Goal: Information Seeking & Learning: Learn about a topic

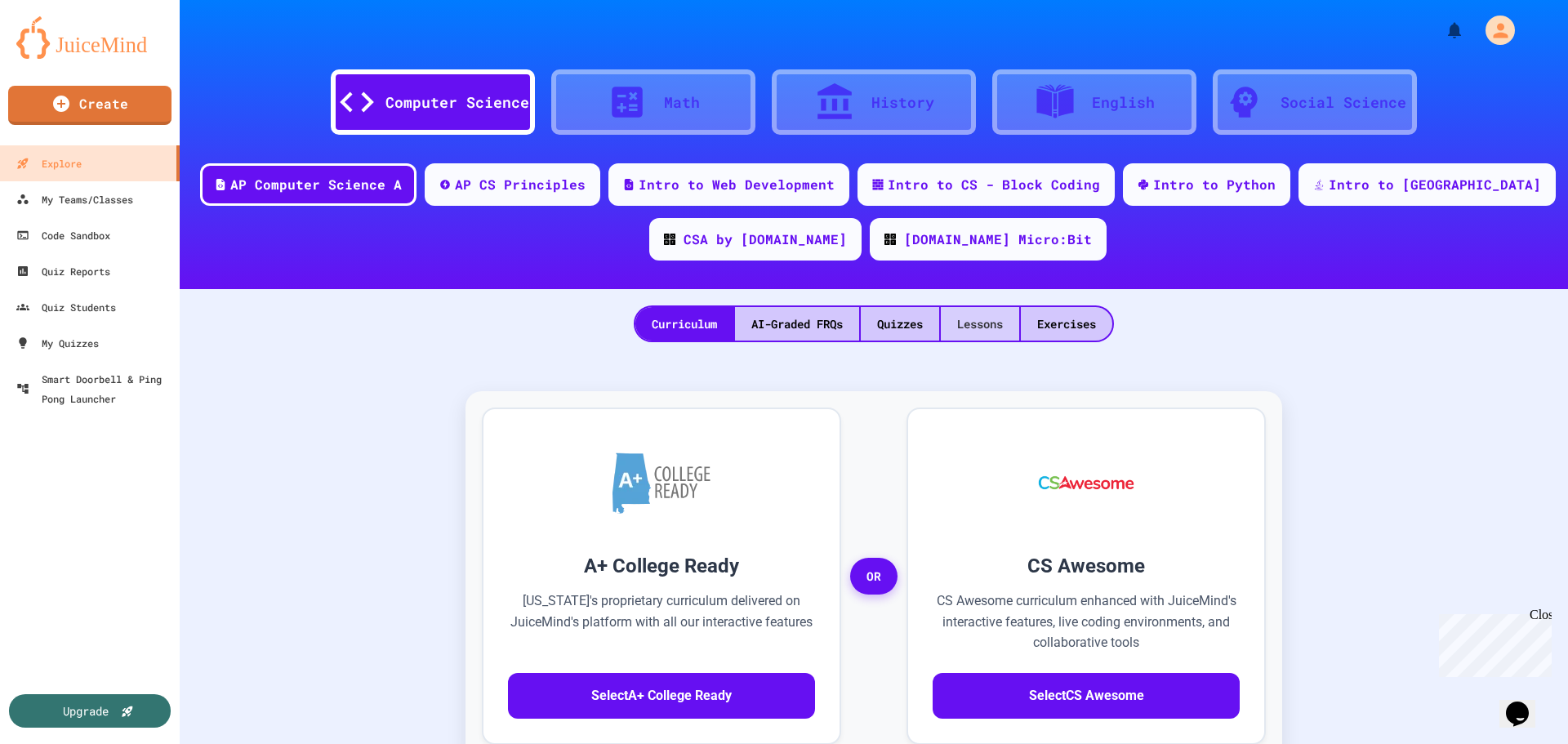
click at [997, 314] on div "Lessons" at bounding box center [980, 324] width 79 height 33
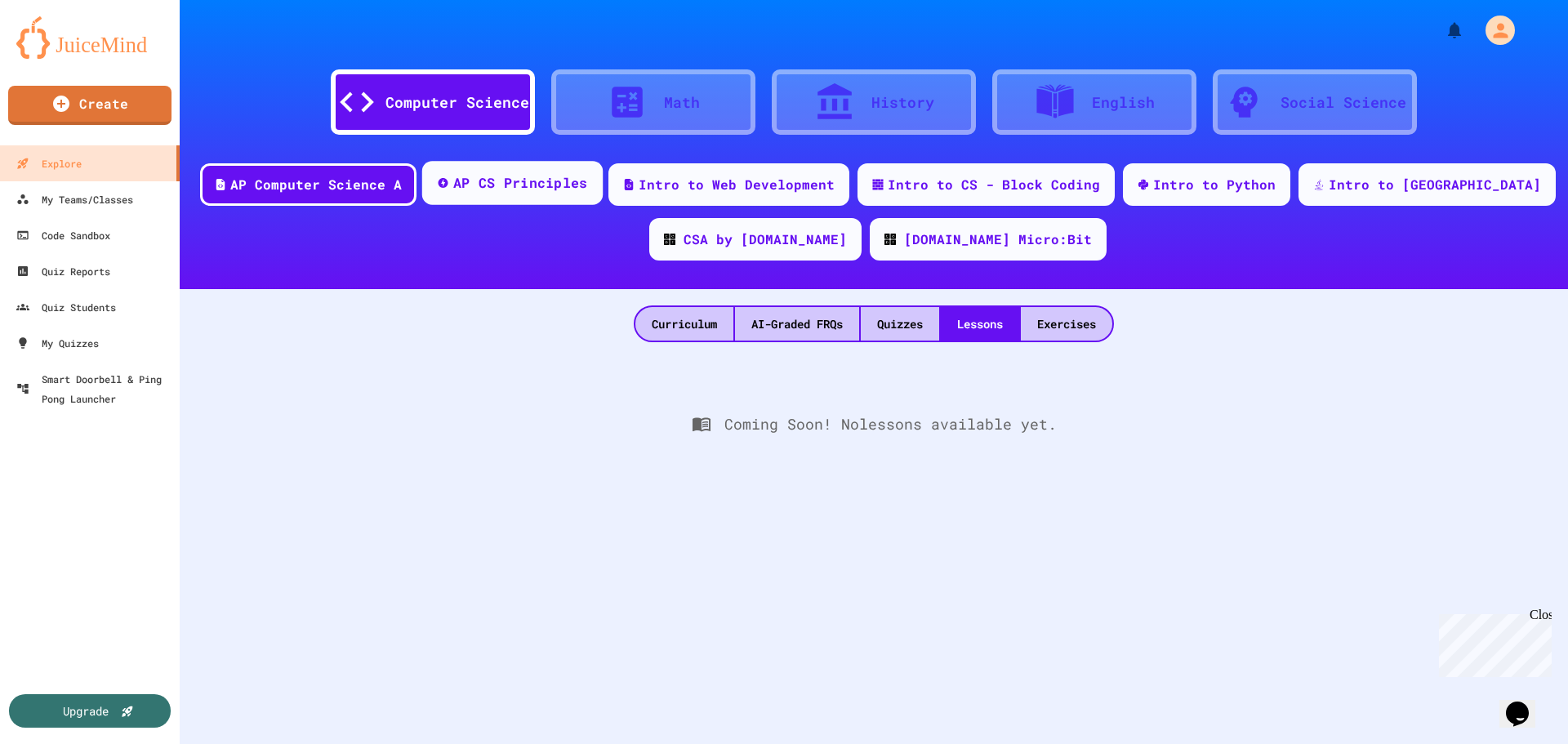
click at [574, 195] on div "AP CS Principles" at bounding box center [512, 183] width 180 height 44
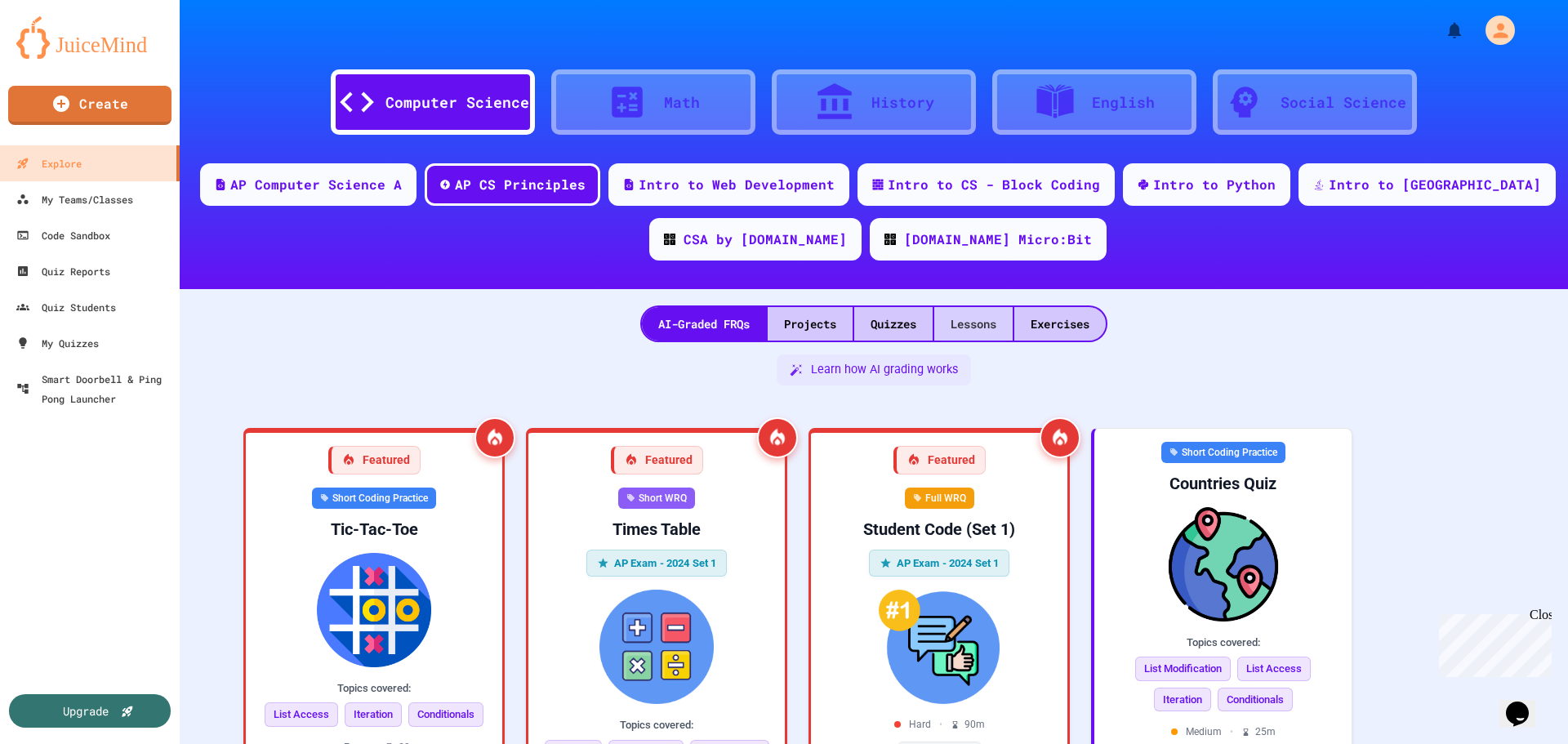
click at [959, 326] on div "Lessons" at bounding box center [973, 324] width 79 height 33
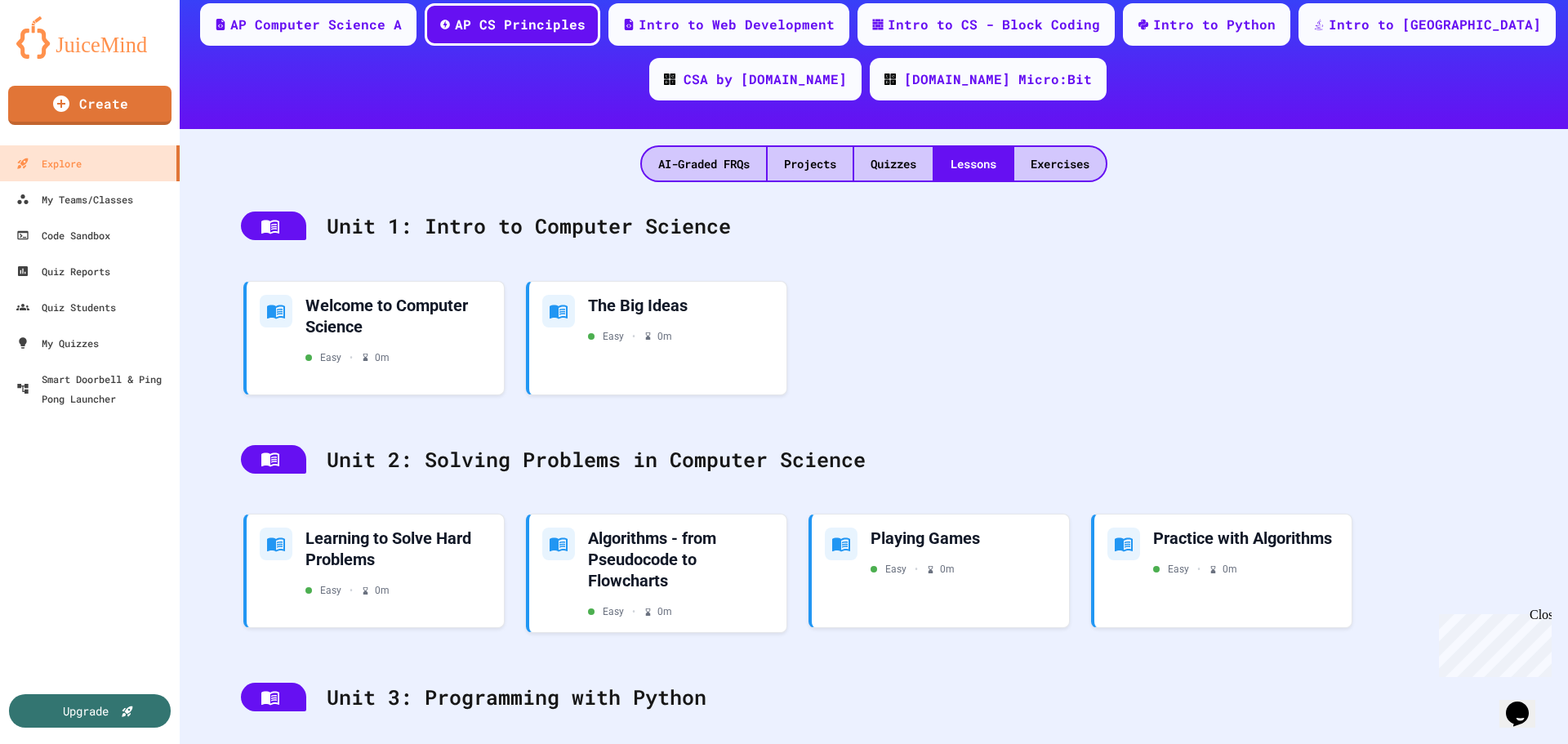
scroll to position [164, 0]
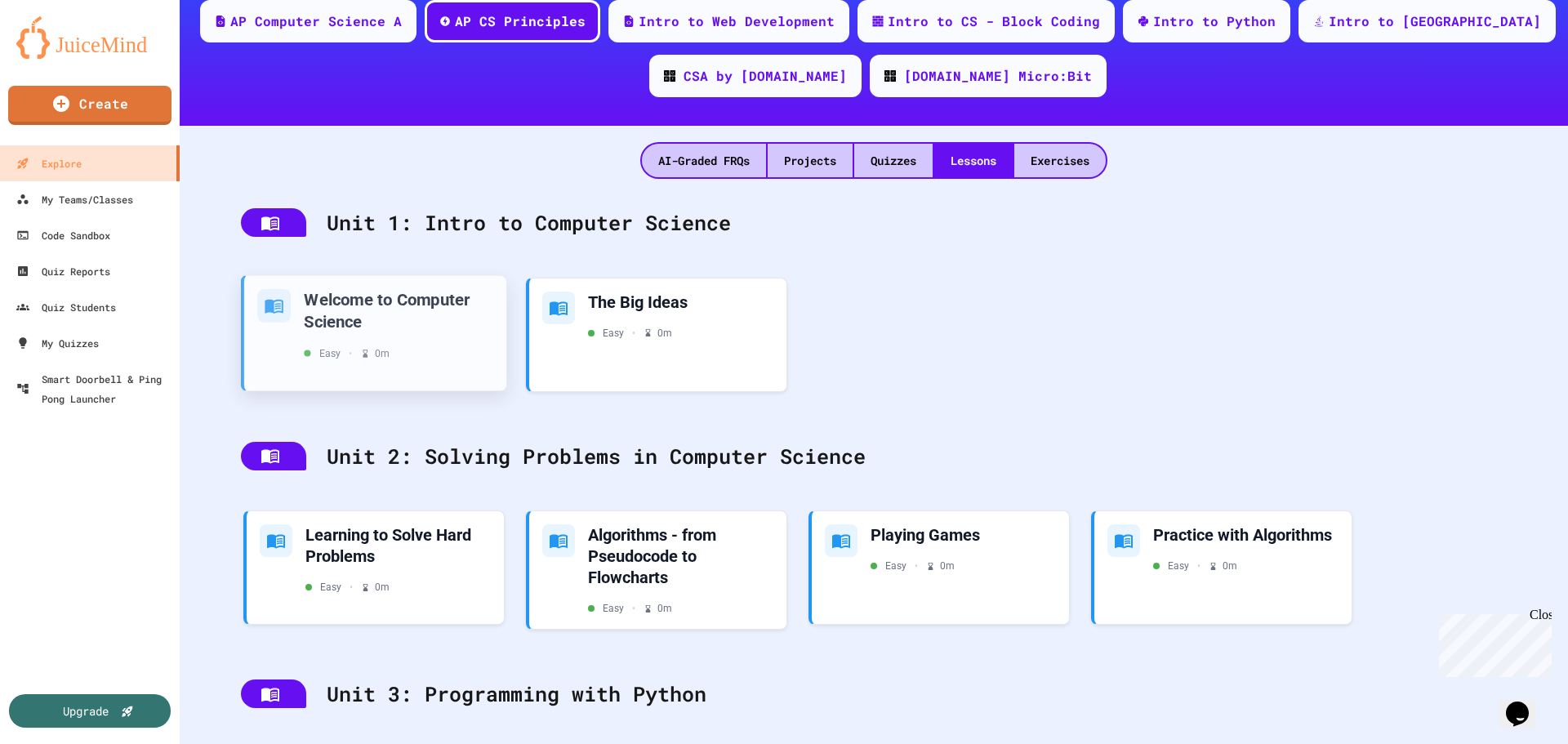
click at [322, 306] on div "Welcome to Computer Science" at bounding box center [398, 310] width 190 height 43
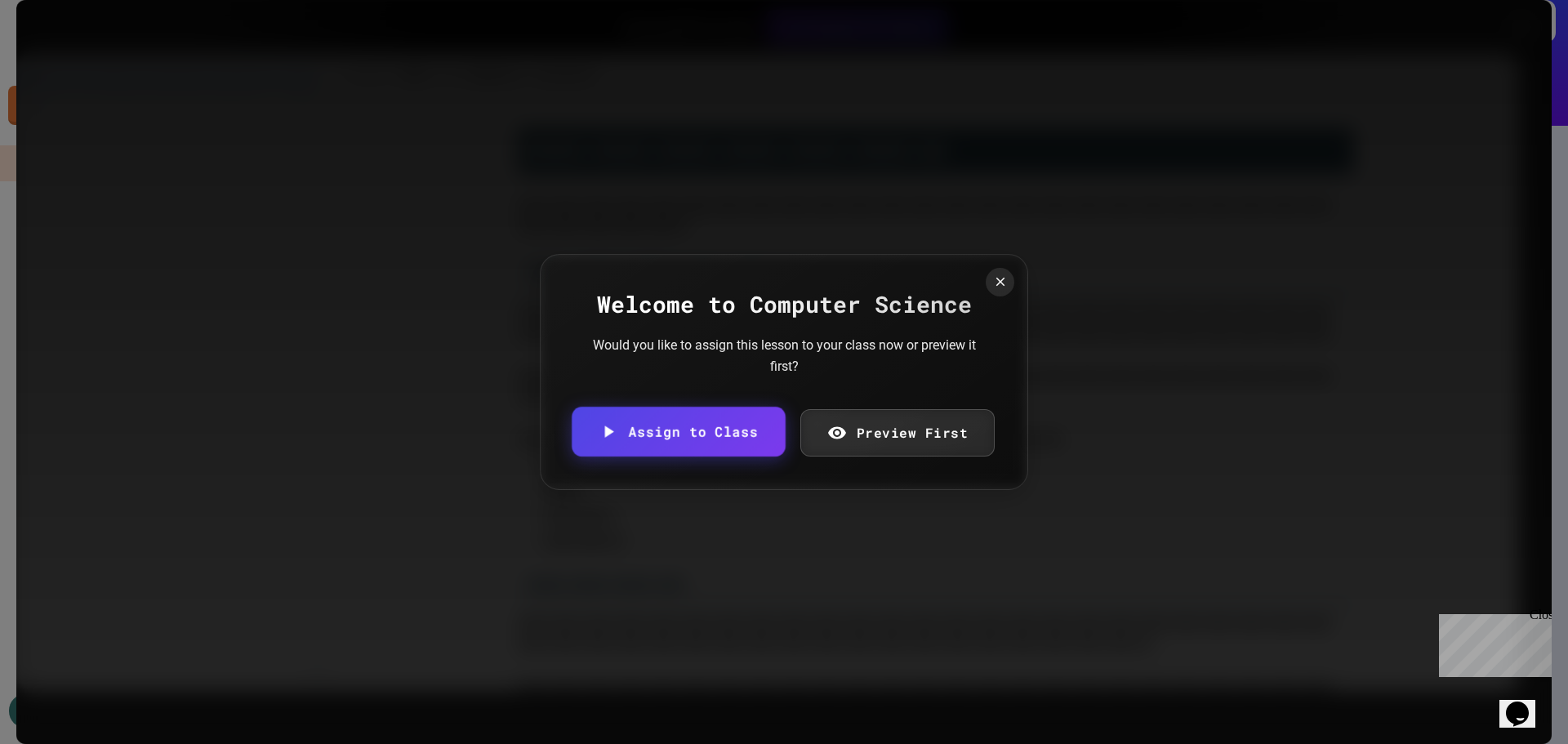
scroll to position [2584, 0]
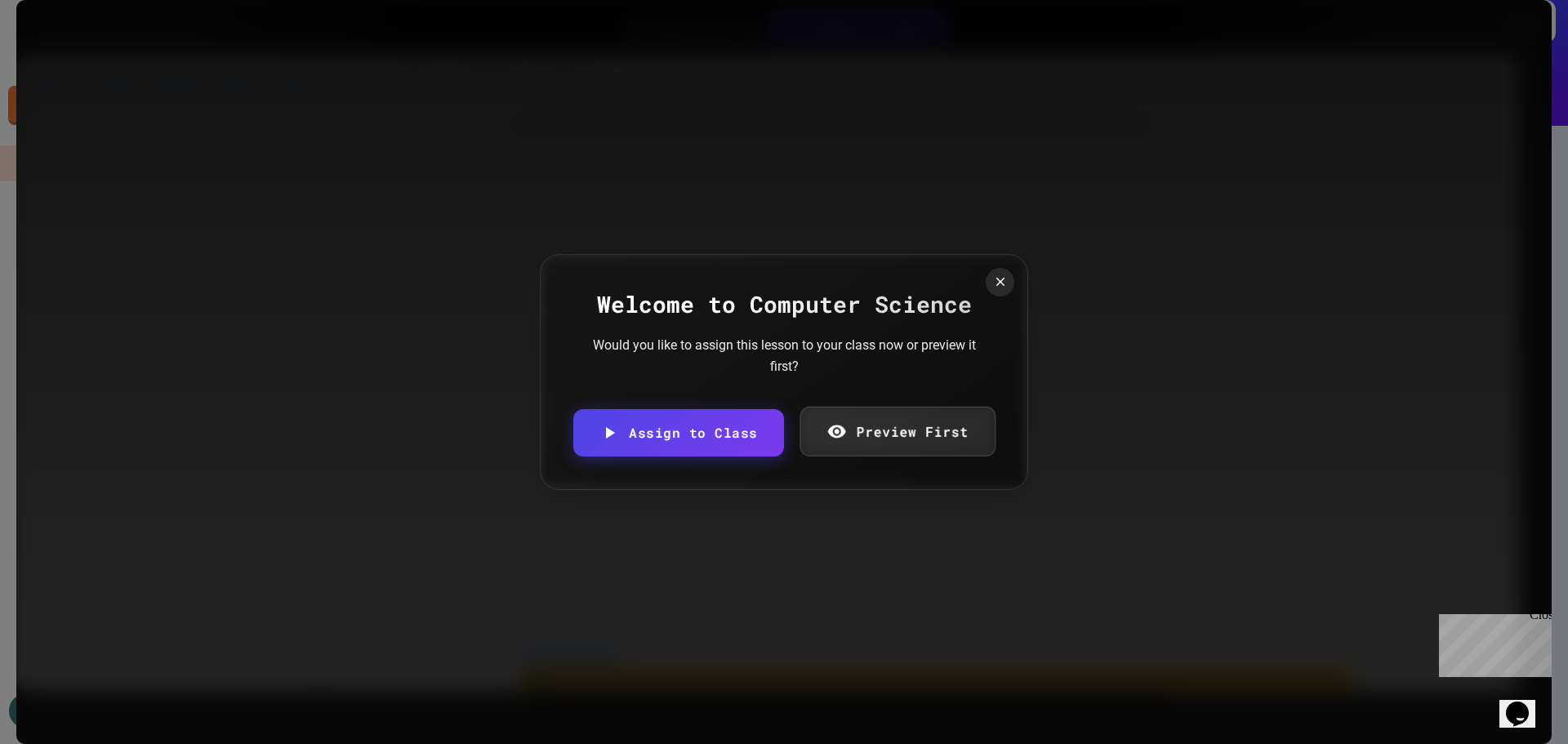
click at [877, 431] on link "Preview First" at bounding box center [897, 432] width 196 height 50
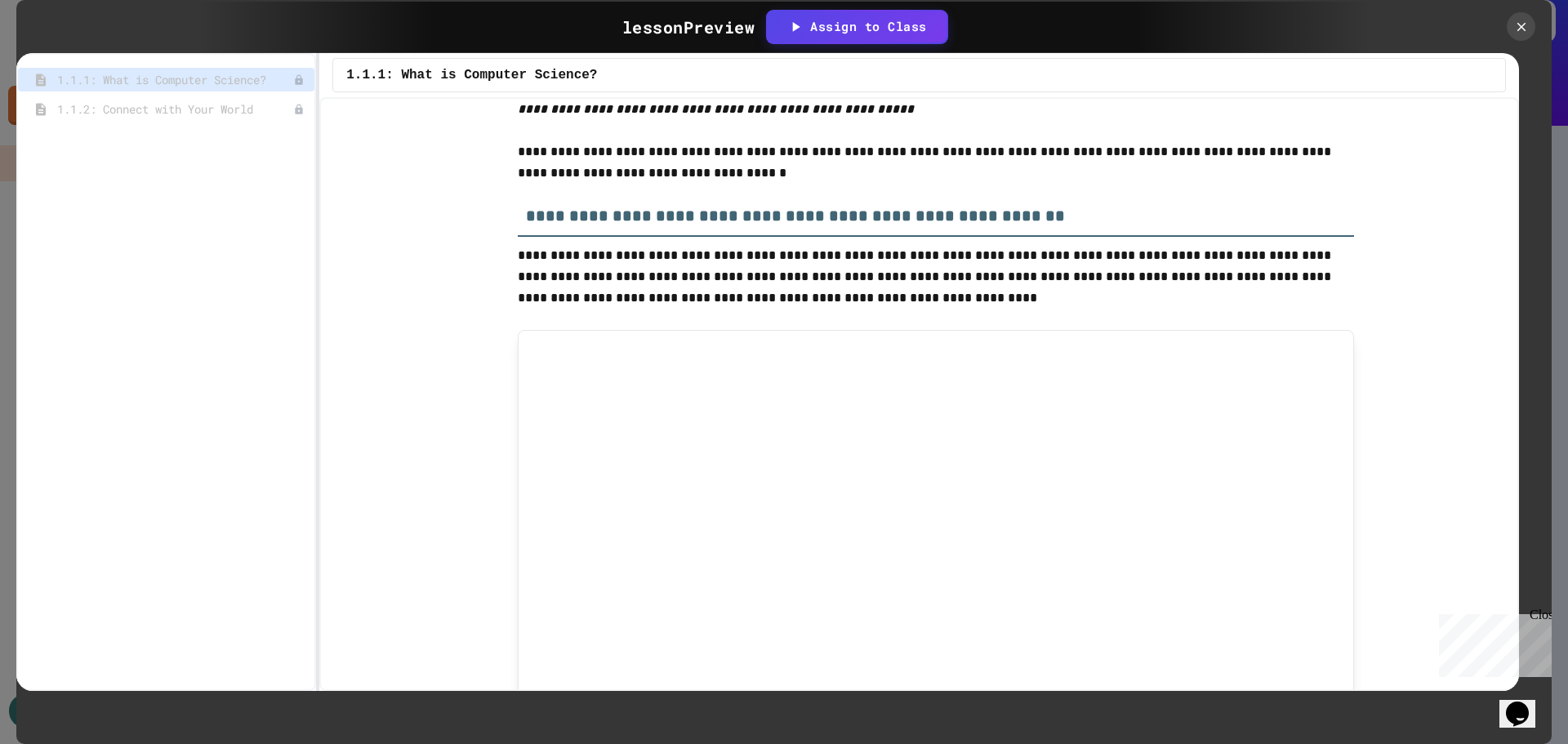
scroll to position [6060, 0]
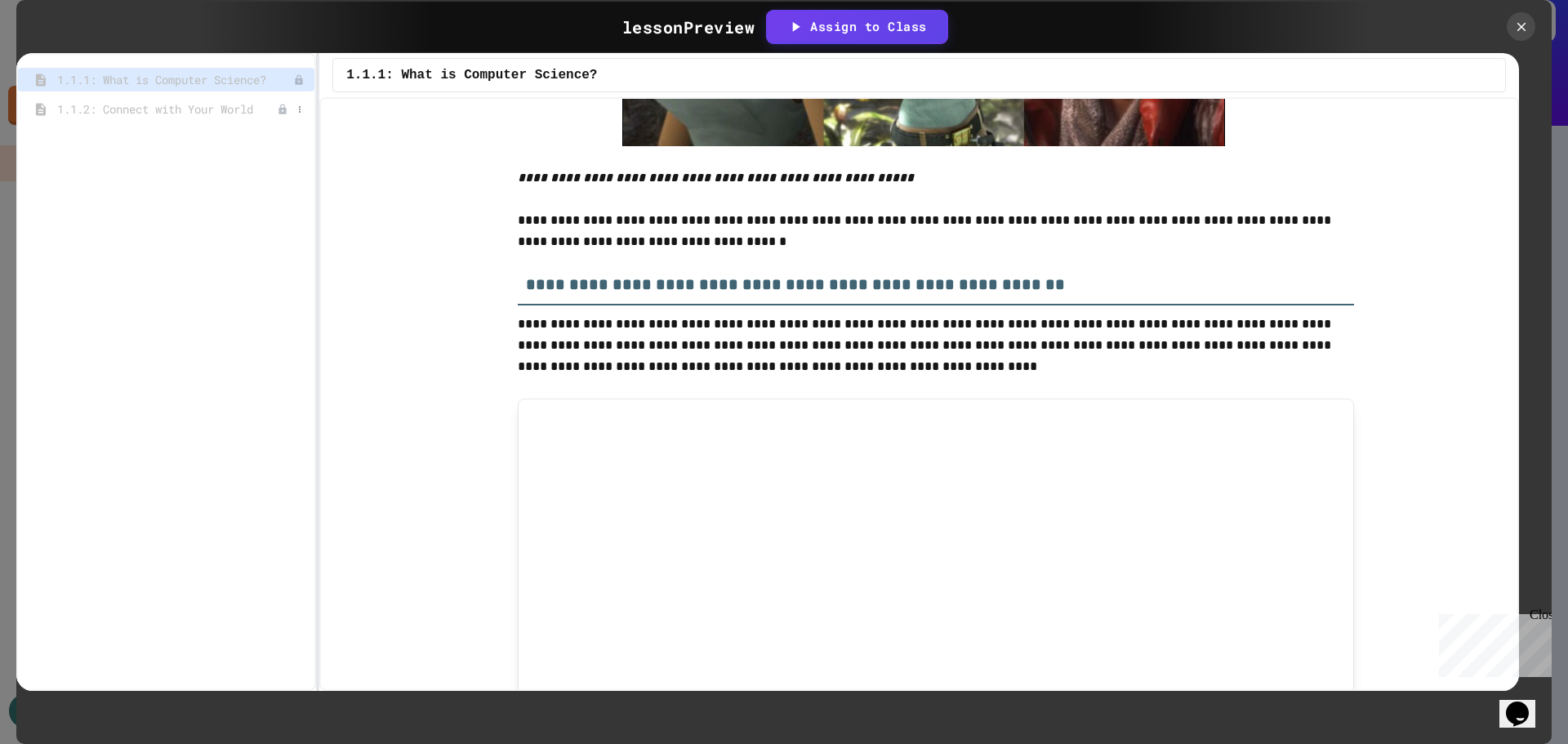
click at [221, 108] on span "1.1.2: Connect with Your World" at bounding box center [166, 109] width 220 height 18
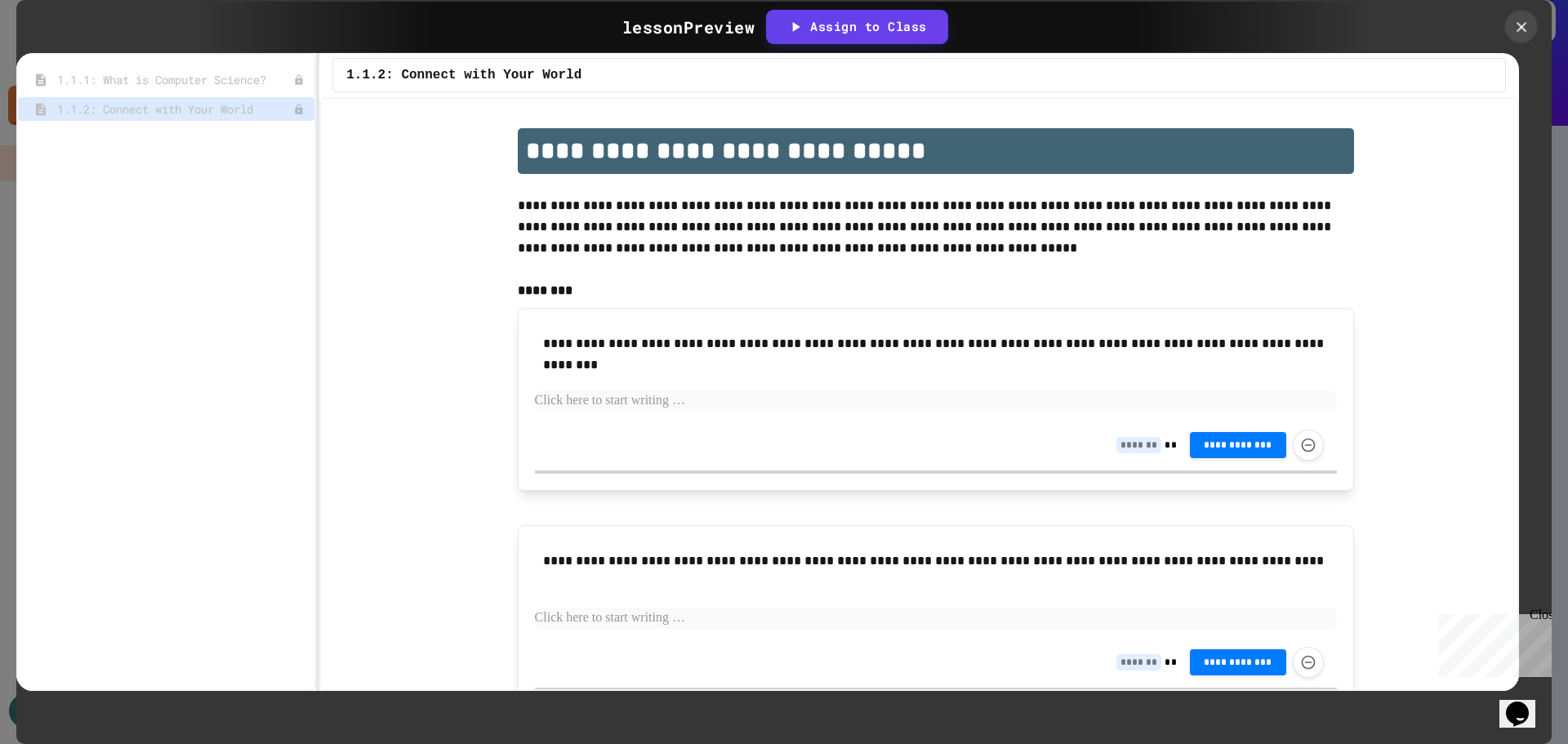
click at [1526, 26] on icon at bounding box center [1521, 27] width 18 height 18
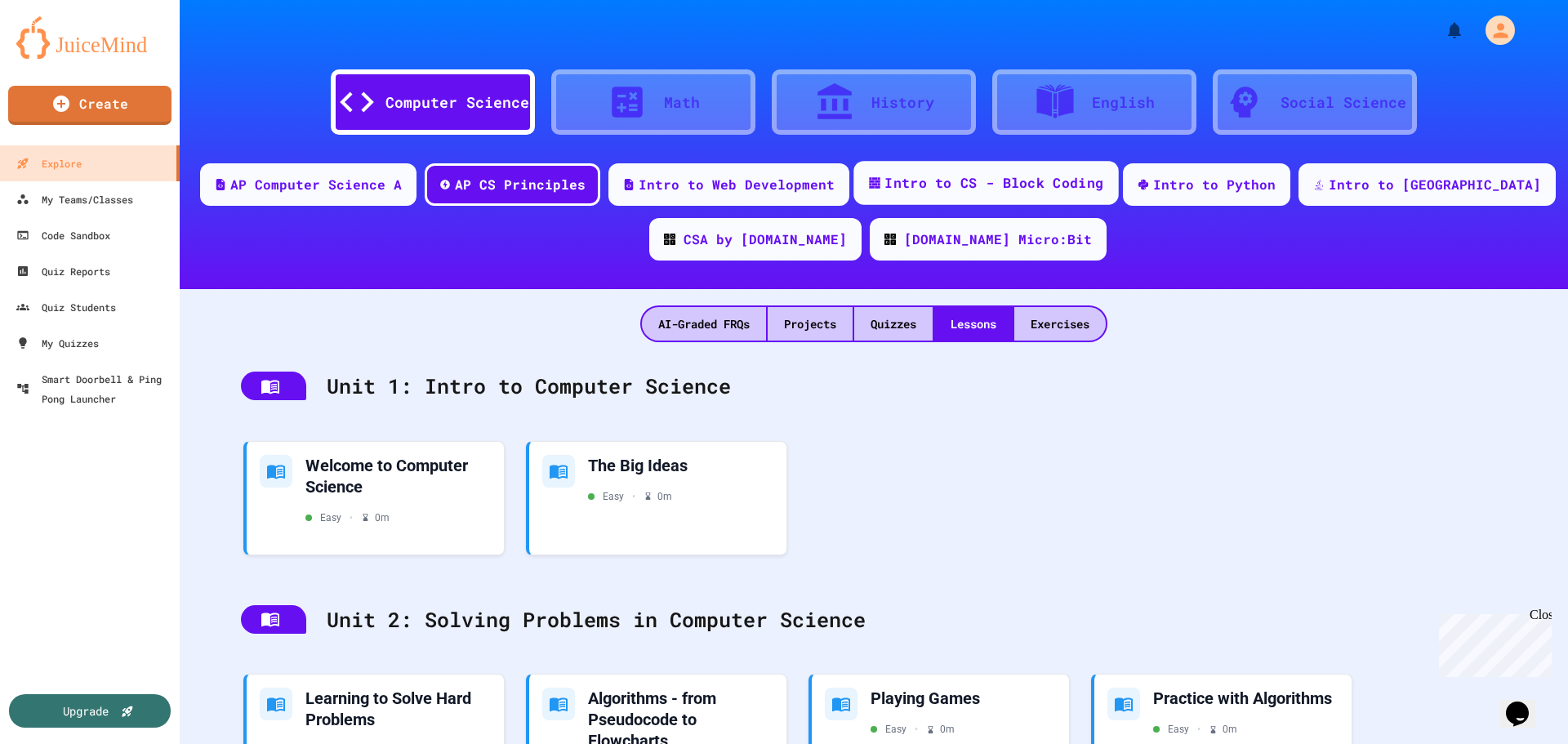
click at [966, 182] on div "Intro to CS - Block Coding" at bounding box center [994, 183] width 219 height 20
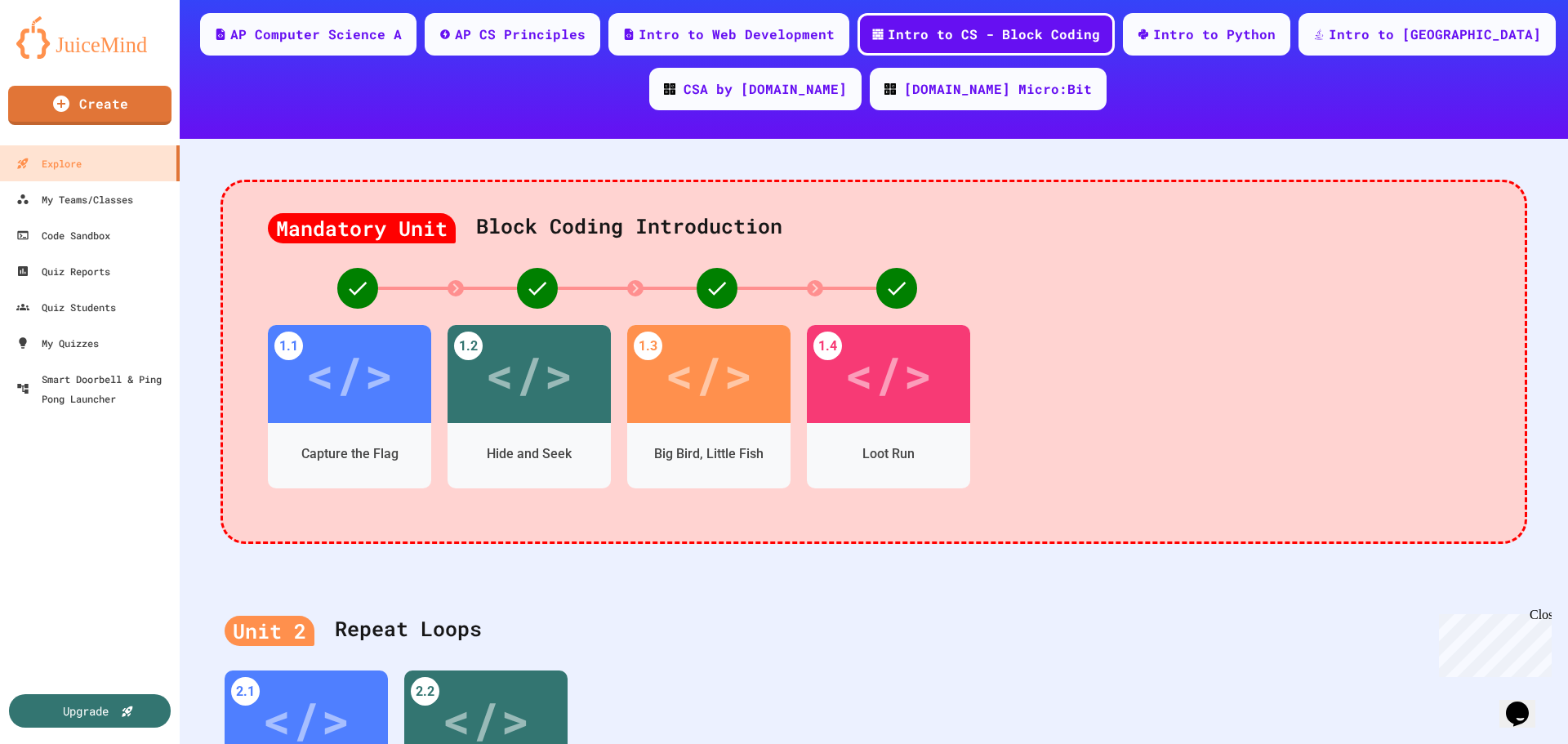
scroll to position [164, 0]
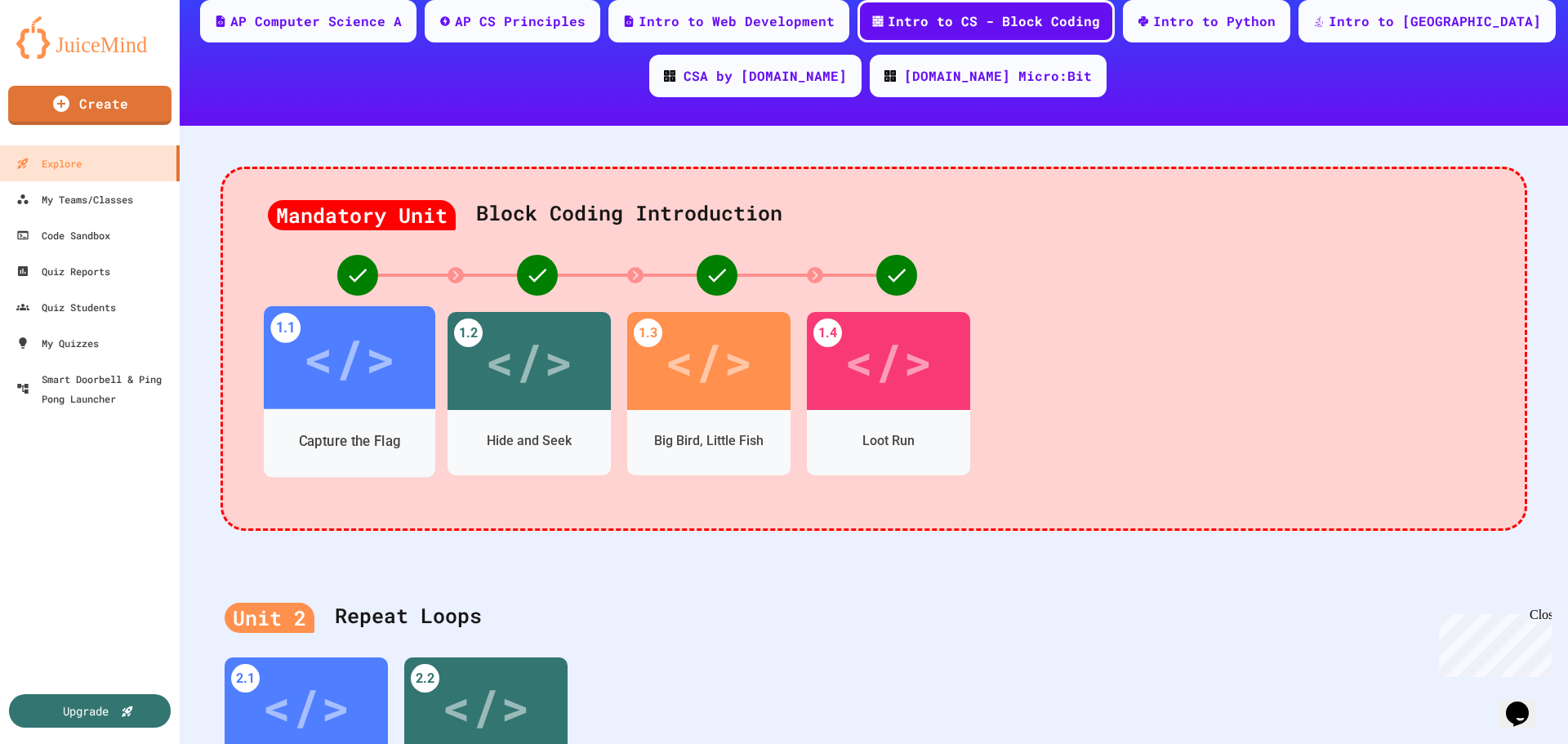
click at [322, 357] on div "</>" at bounding box center [349, 357] width 92 height 77
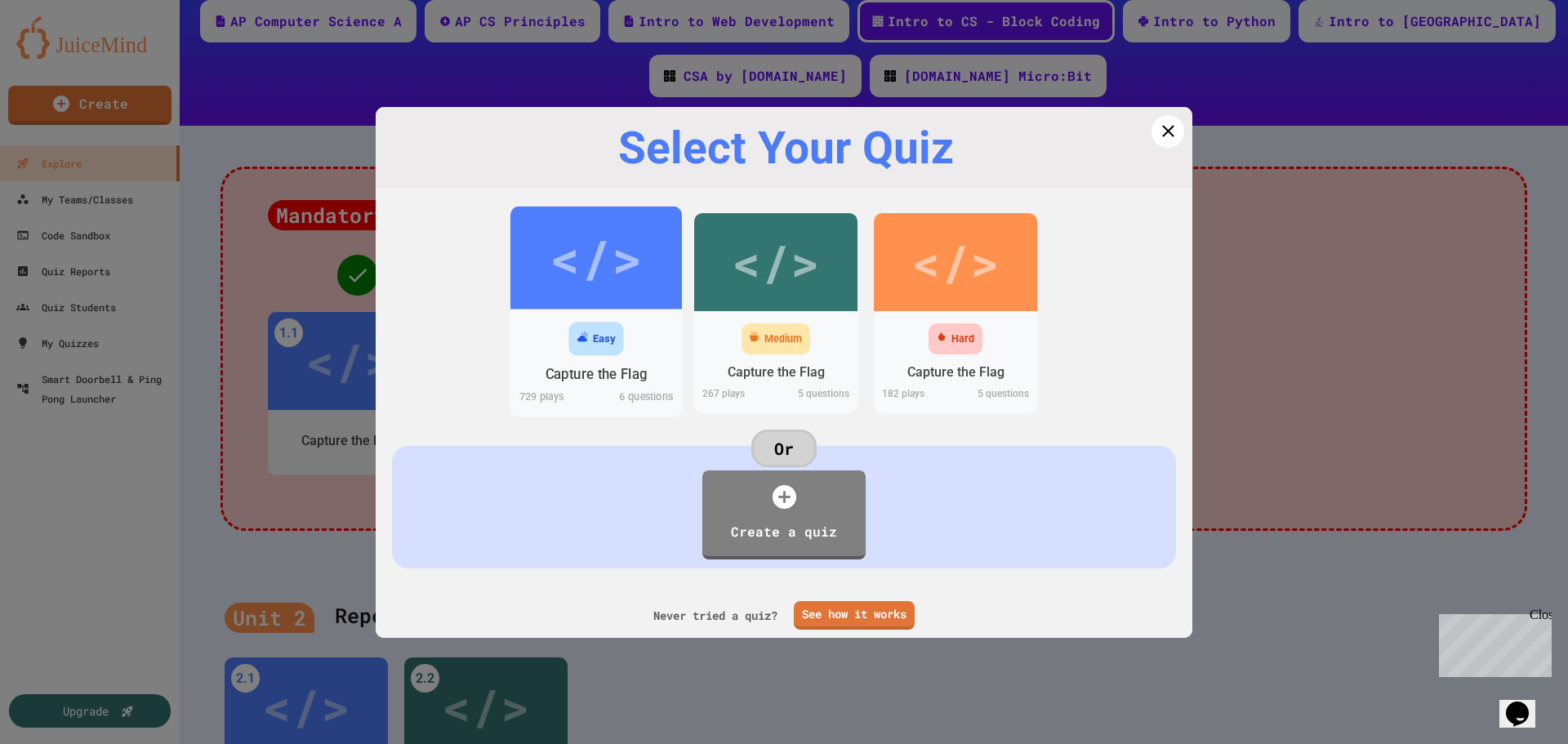
click at [598, 330] on div "Easy" at bounding box center [596, 338] width 54 height 33
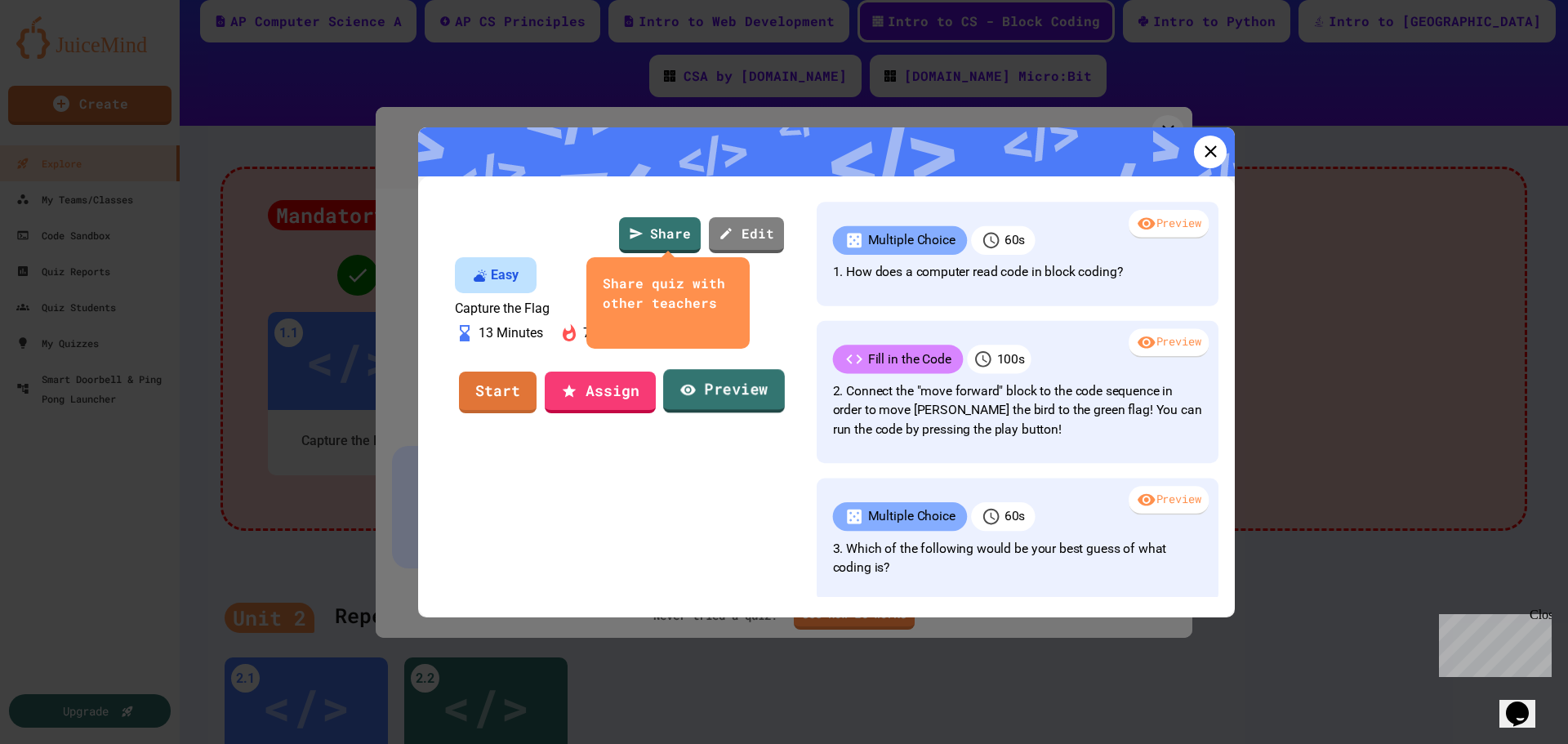
click at [711, 413] on link "Preview" at bounding box center [724, 391] width 122 height 44
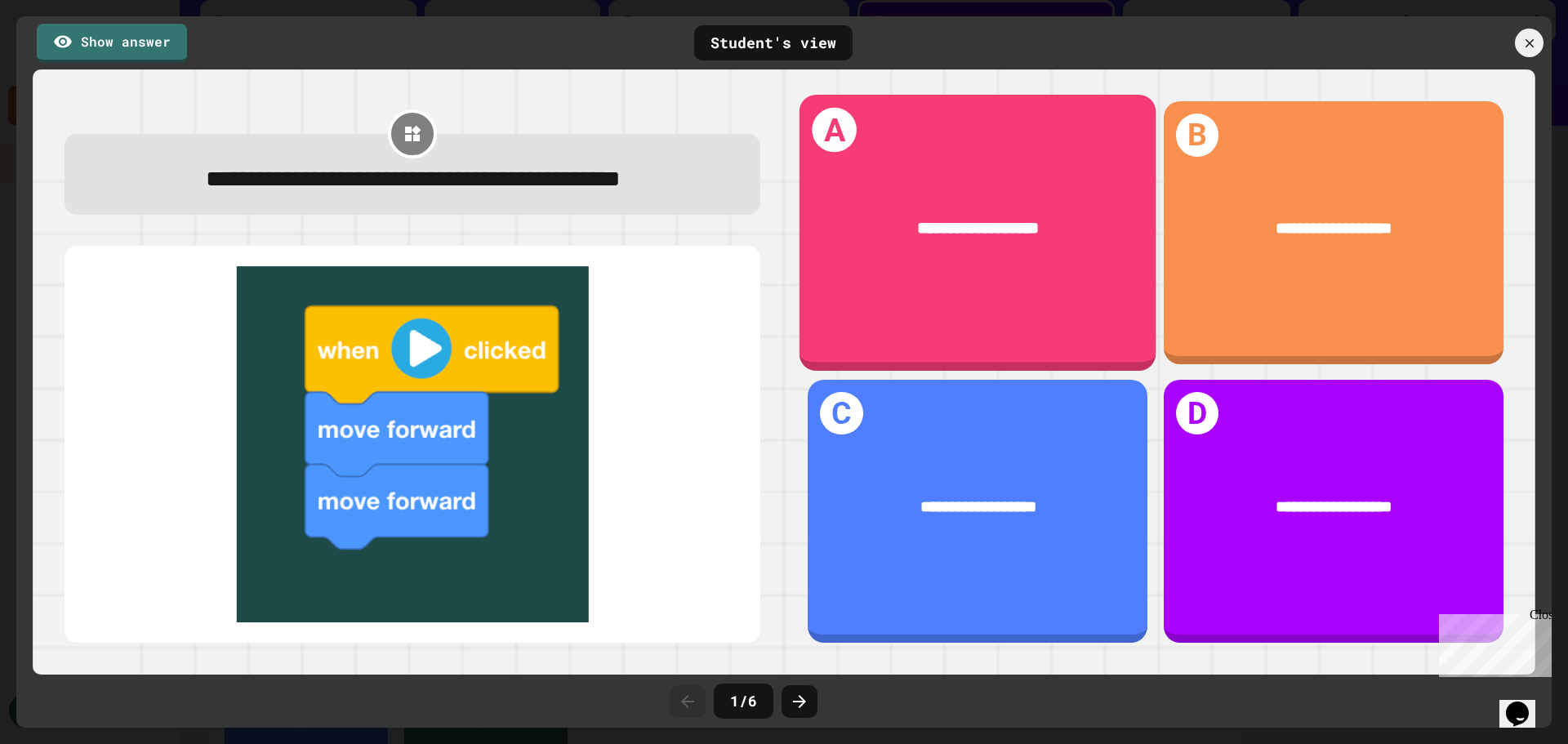
click at [909, 255] on div "**********" at bounding box center [977, 228] width 357 height 93
click at [960, 202] on div "**********" at bounding box center [977, 228] width 357 height 93
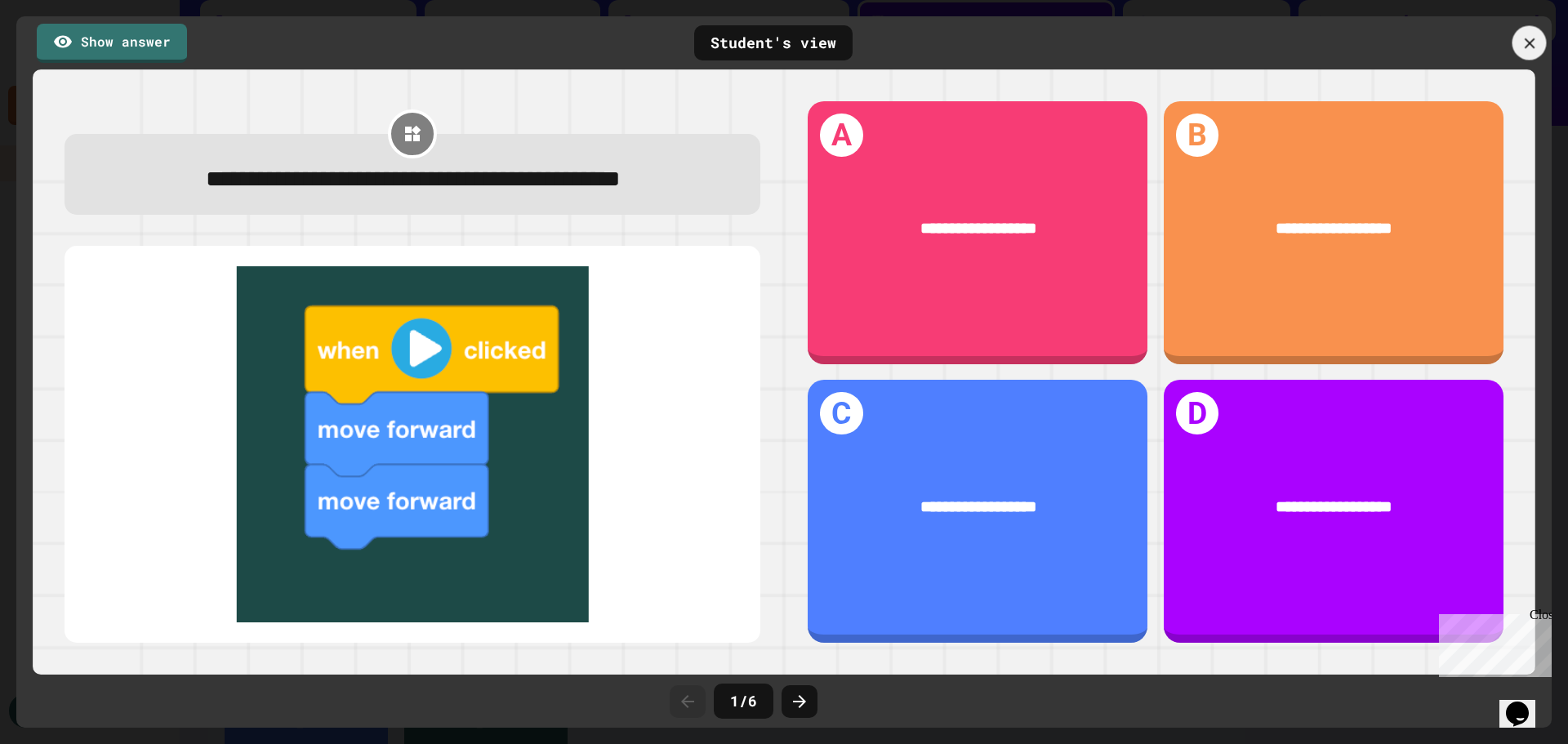
click at [1531, 38] on icon at bounding box center [1530, 43] width 18 height 18
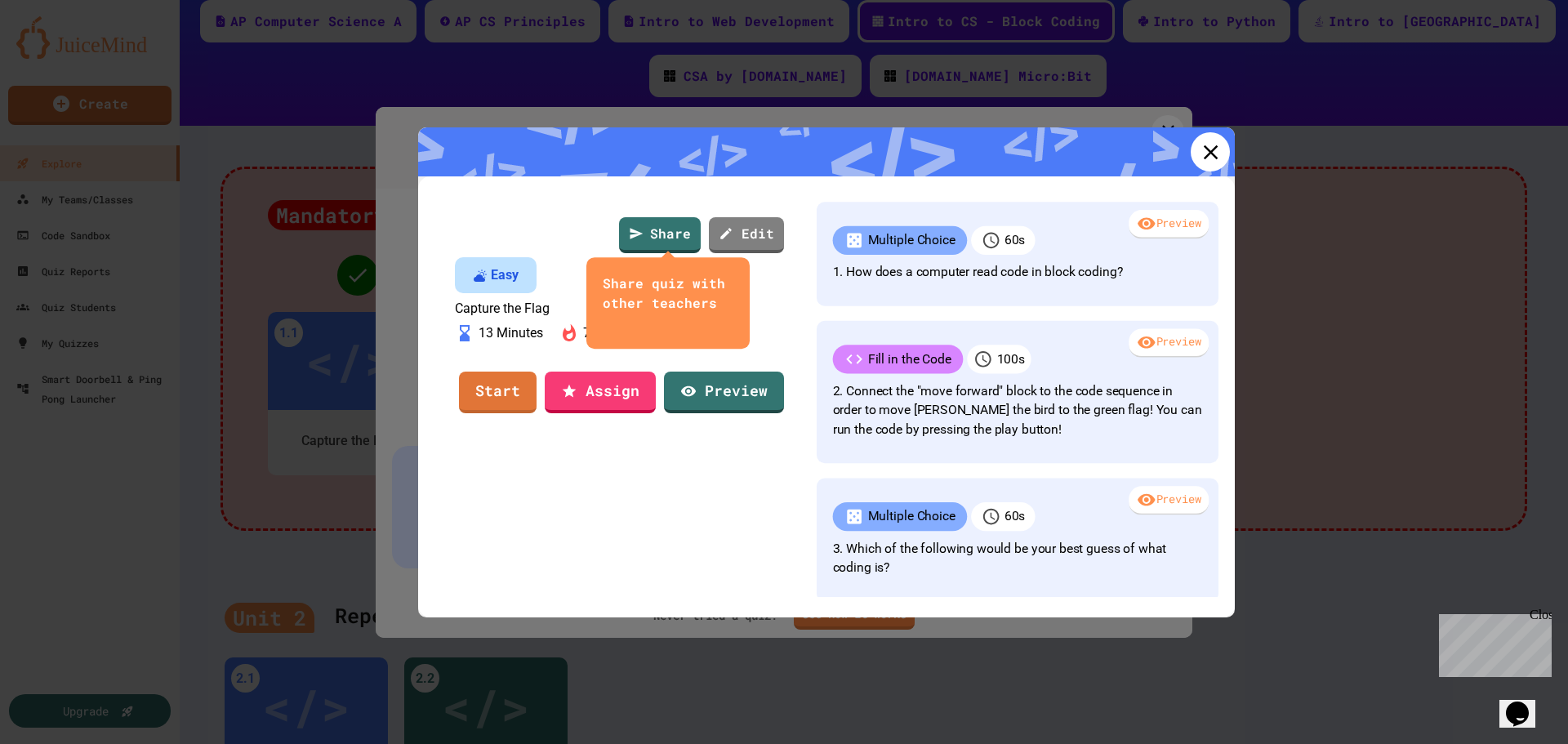
click at [1207, 160] on icon at bounding box center [1210, 151] width 24 height 24
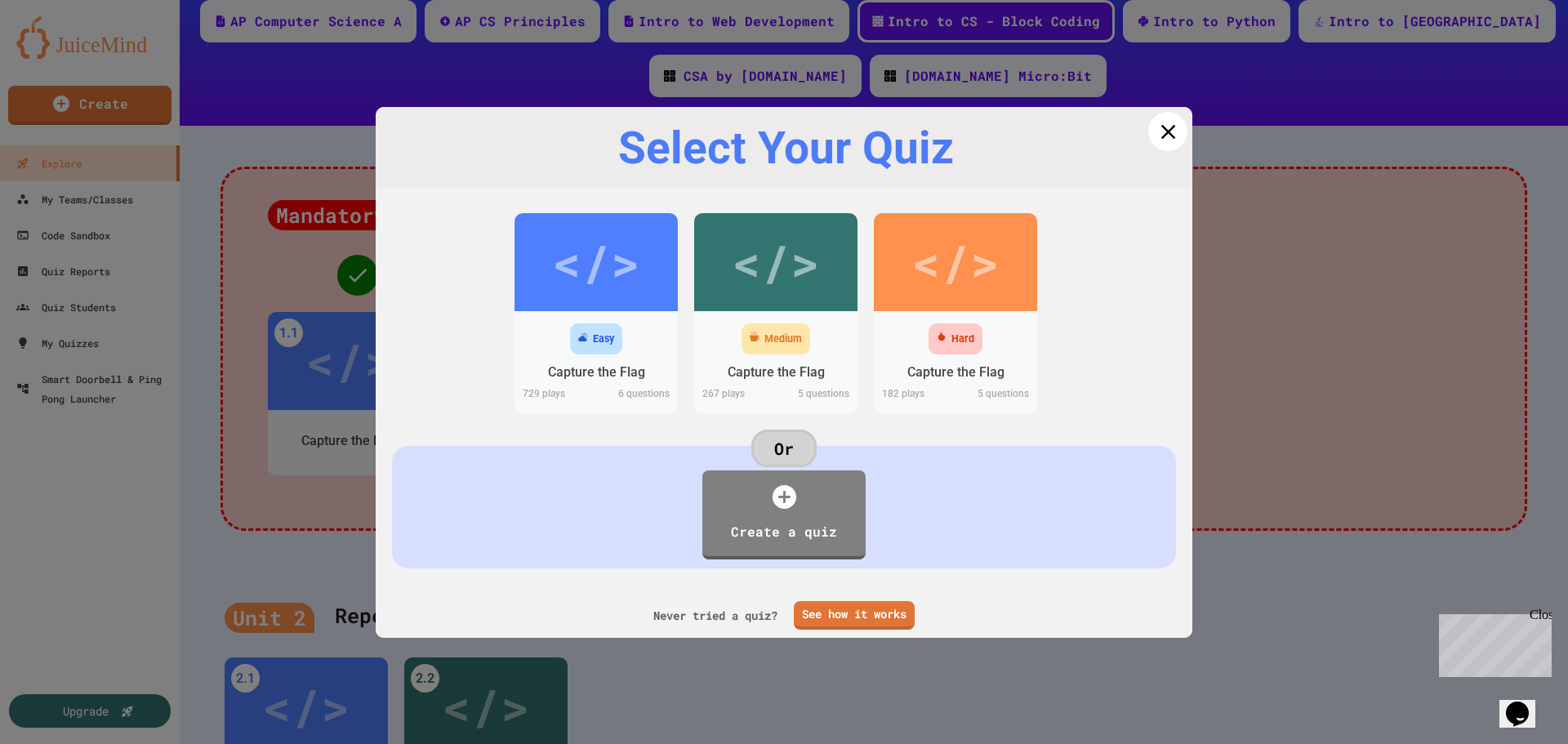
click at [1160, 136] on icon at bounding box center [1168, 132] width 15 height 15
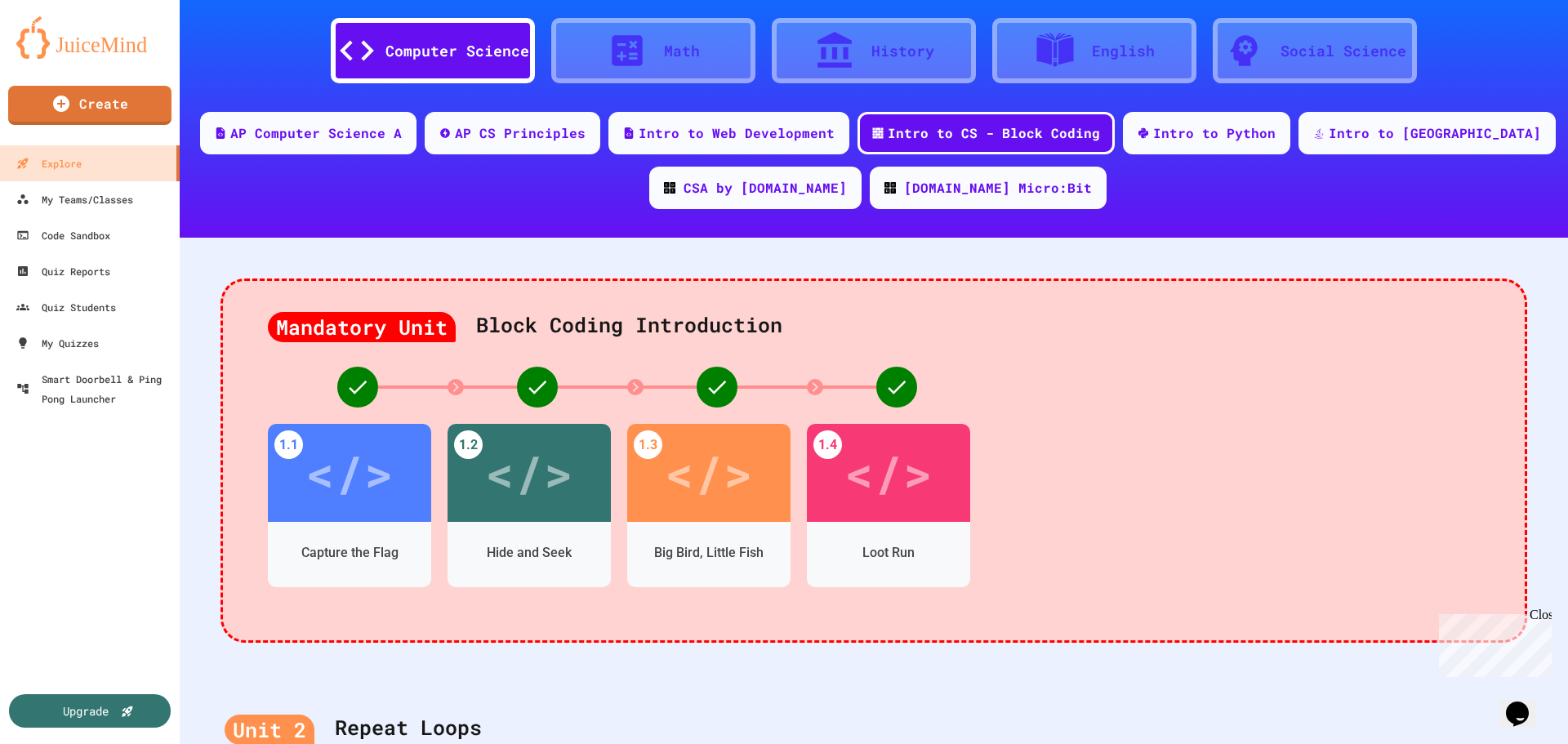
scroll to position [82, 0]
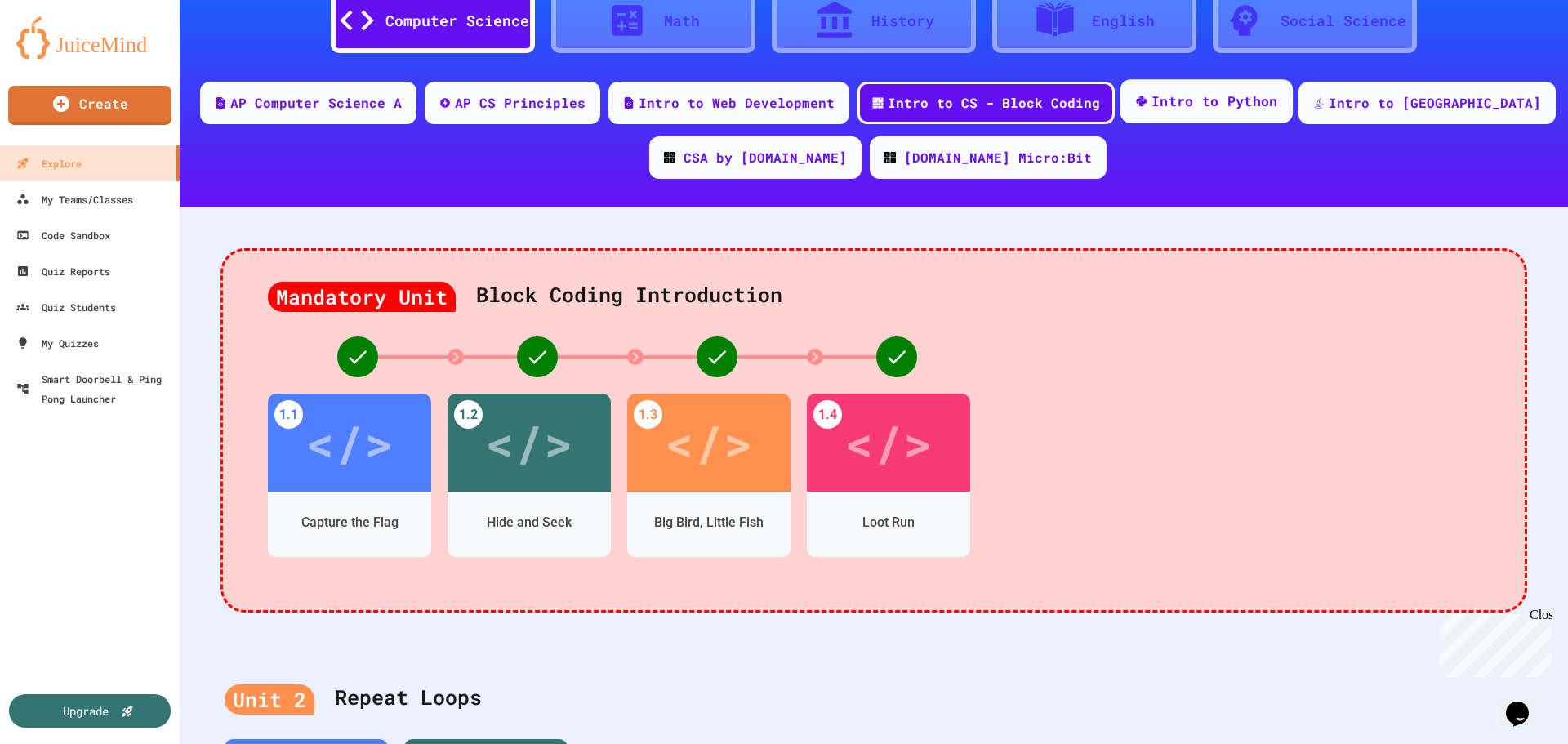
click at [1241, 93] on div "Intro to Python" at bounding box center [1215, 101] width 127 height 20
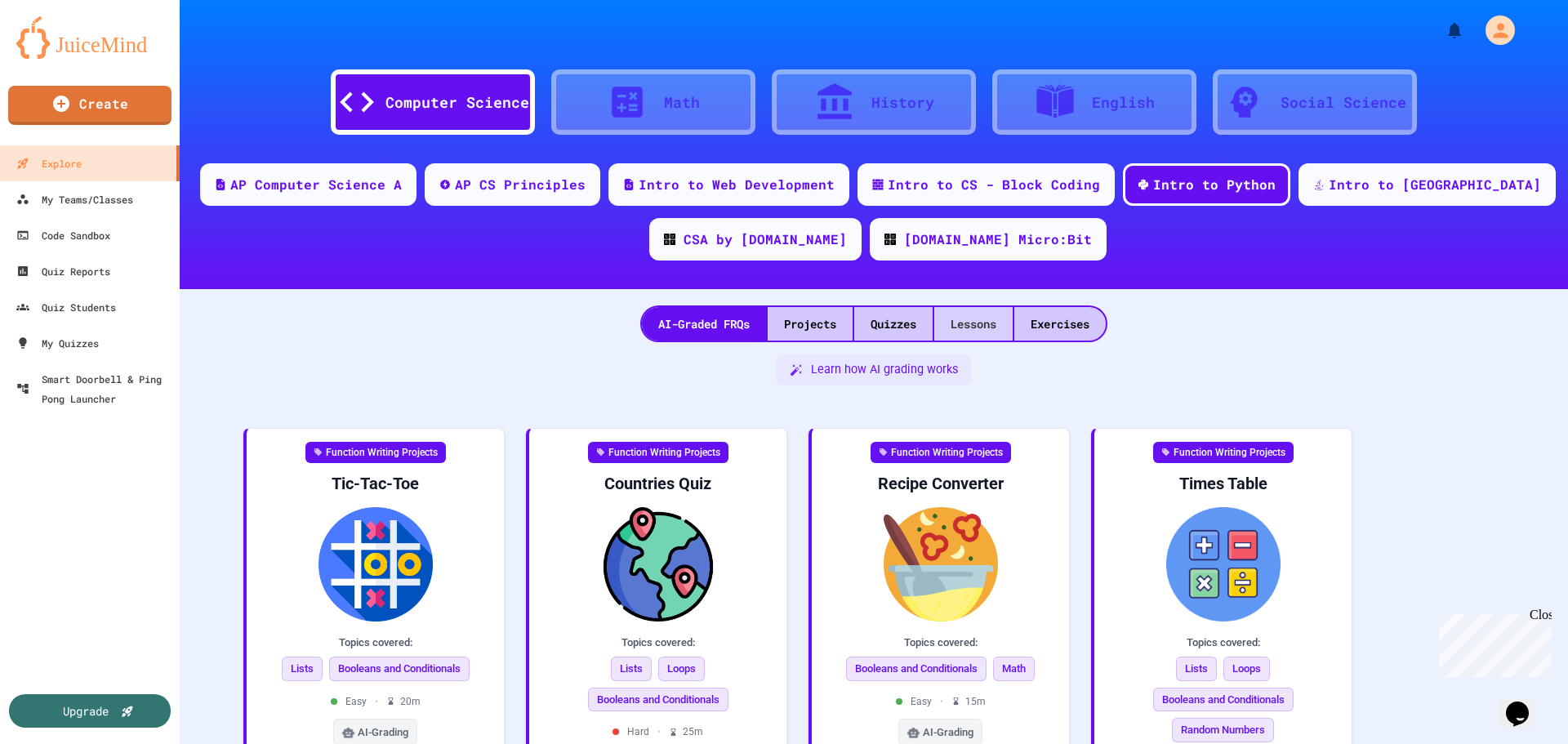
click at [973, 315] on div "Lessons" at bounding box center [973, 324] width 79 height 33
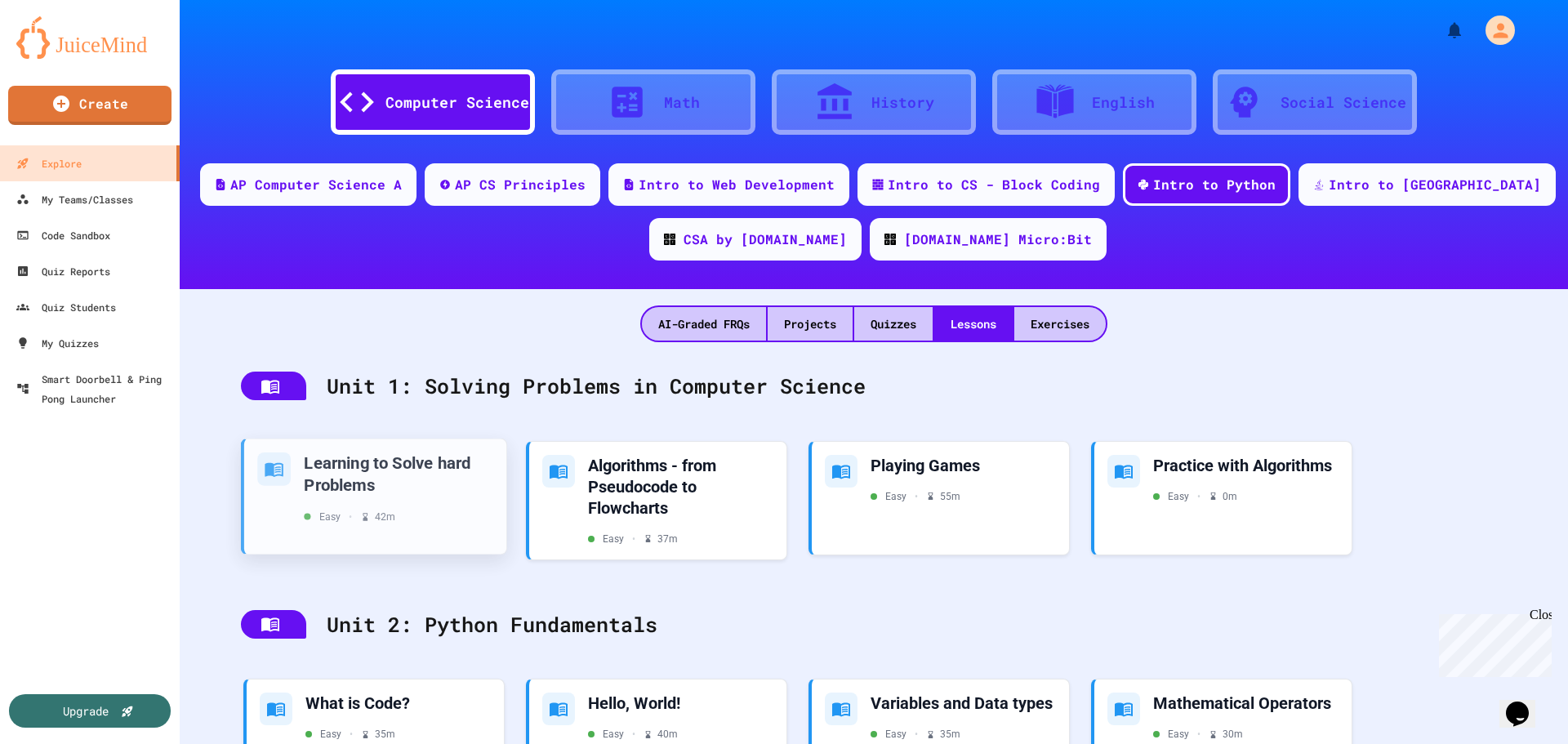
click at [347, 465] on div "Learning to Solve hard Problems" at bounding box center [398, 473] width 190 height 43
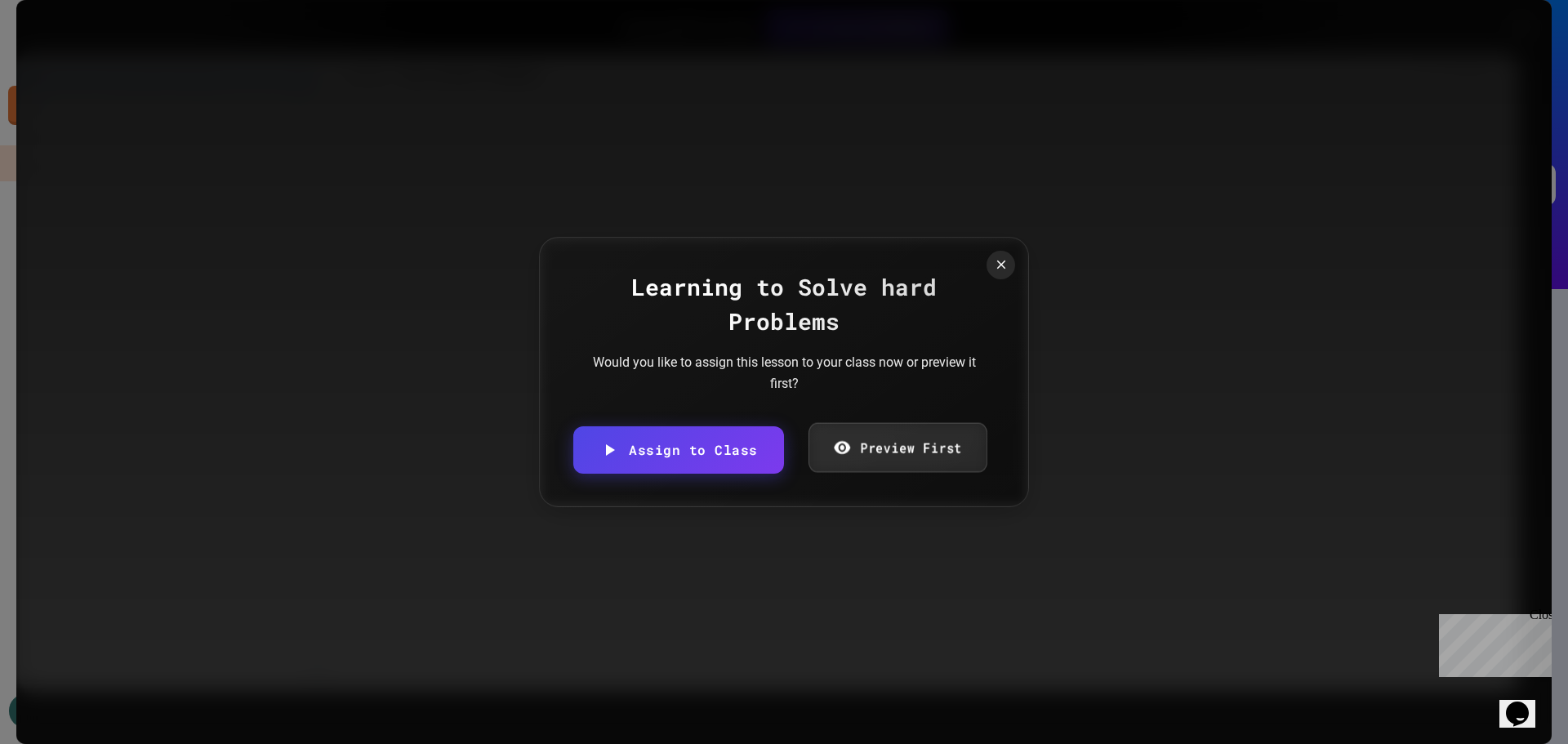
click at [876, 448] on link "Preview First" at bounding box center [897, 448] width 178 height 50
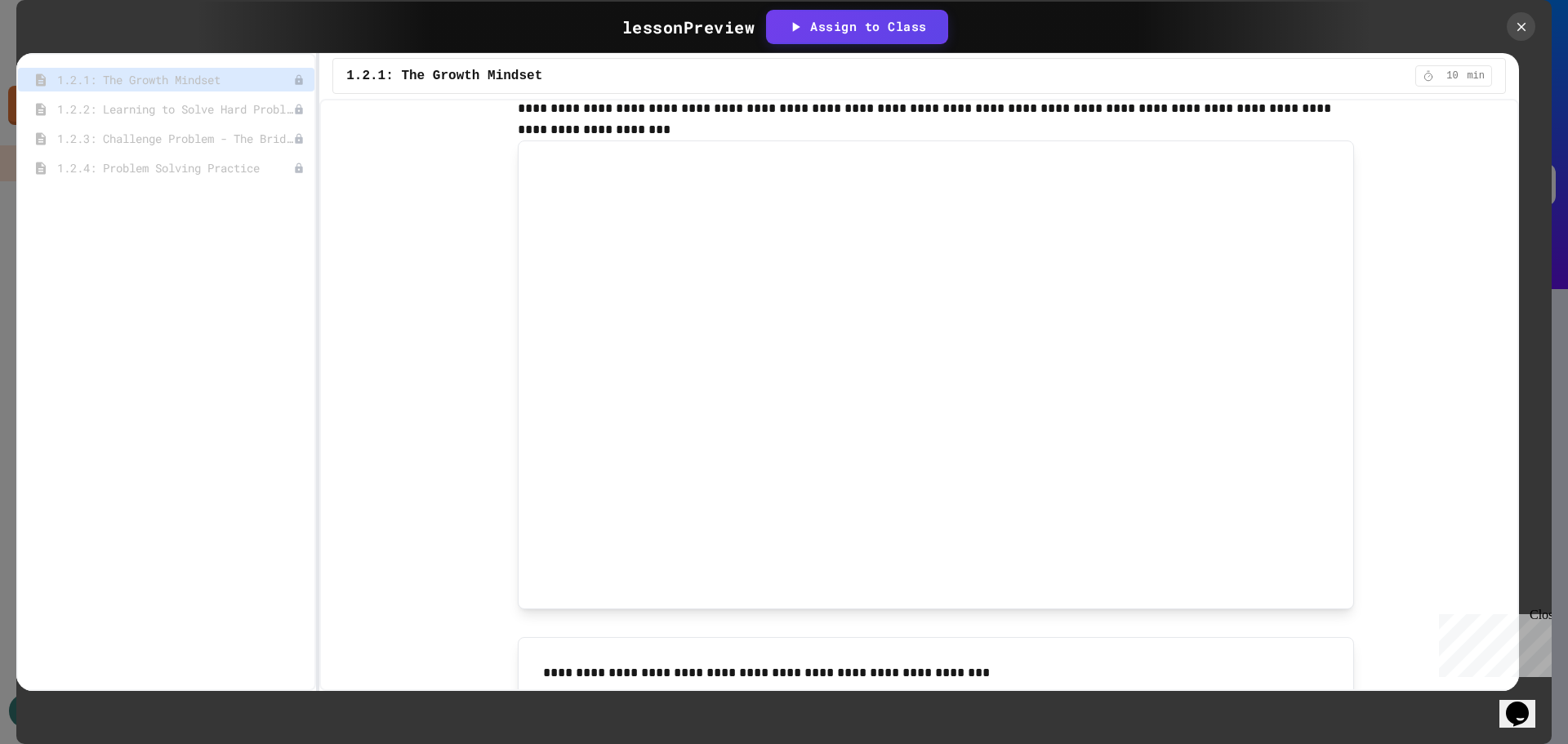
scroll to position [653, 0]
click at [1405, 329] on div "**********" at bounding box center [936, 270] width 1138 height 1587
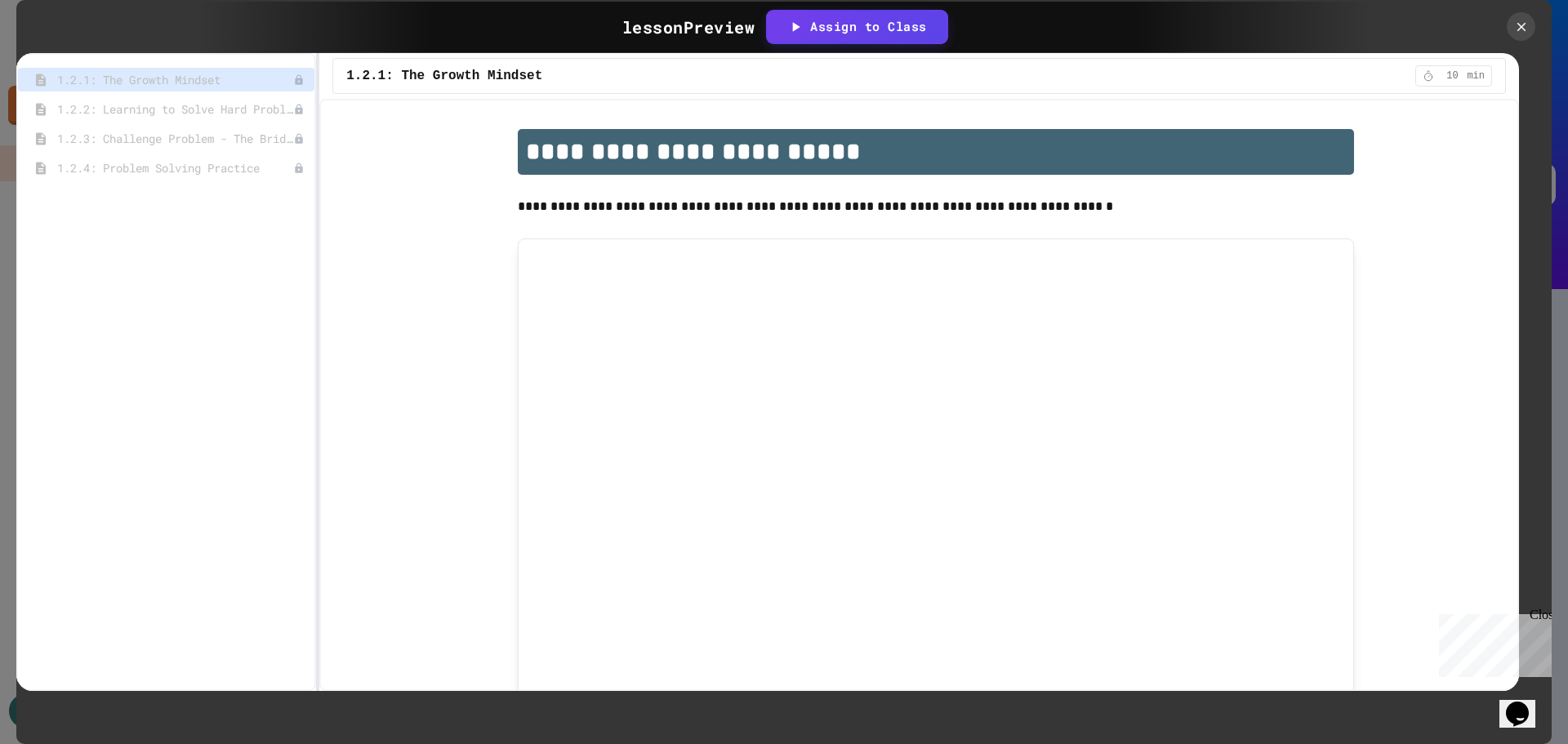
scroll to position [0, 0]
click at [148, 106] on span "1.2.2: Learning to Solve Hard Problems" at bounding box center [166, 109] width 220 height 18
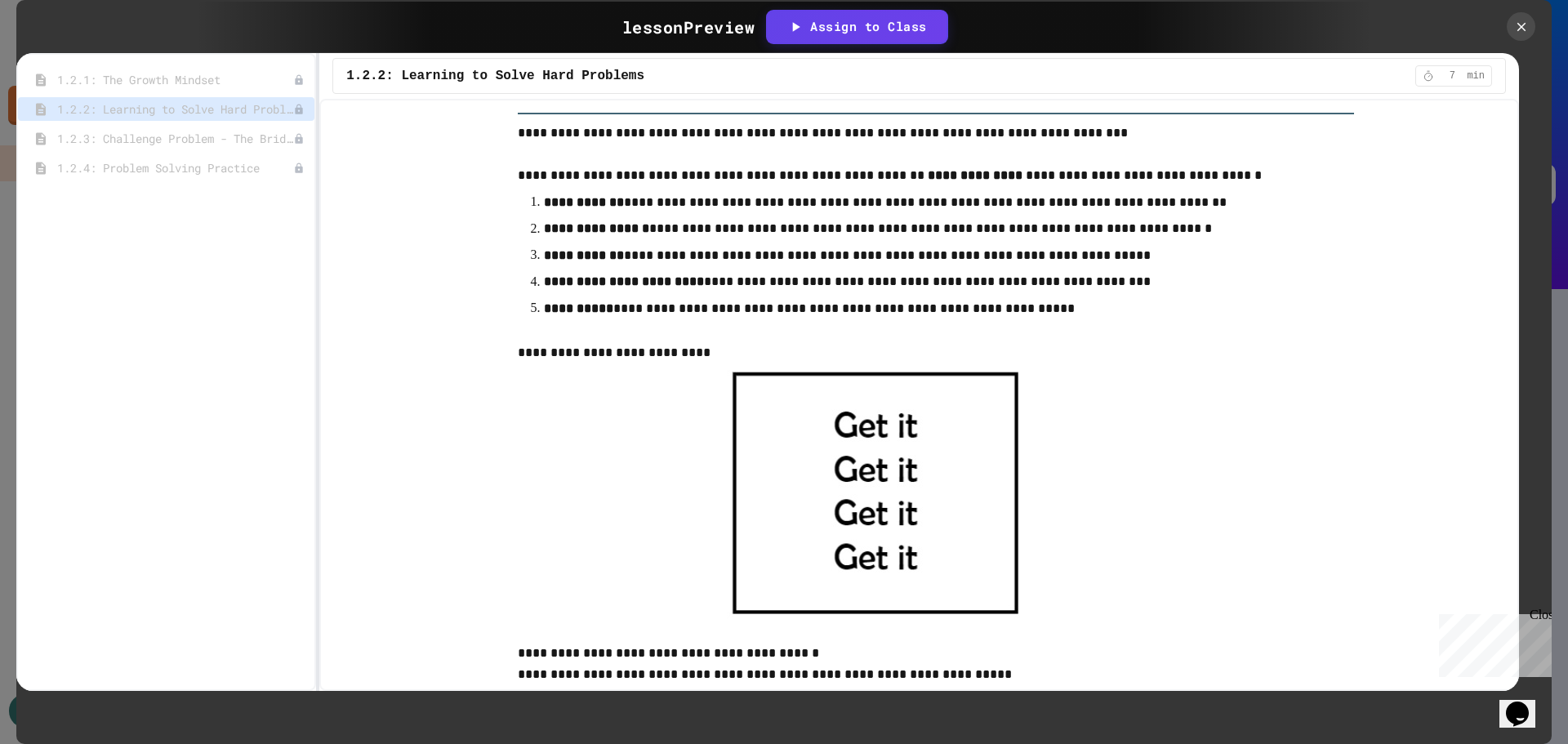
scroll to position [571, 0]
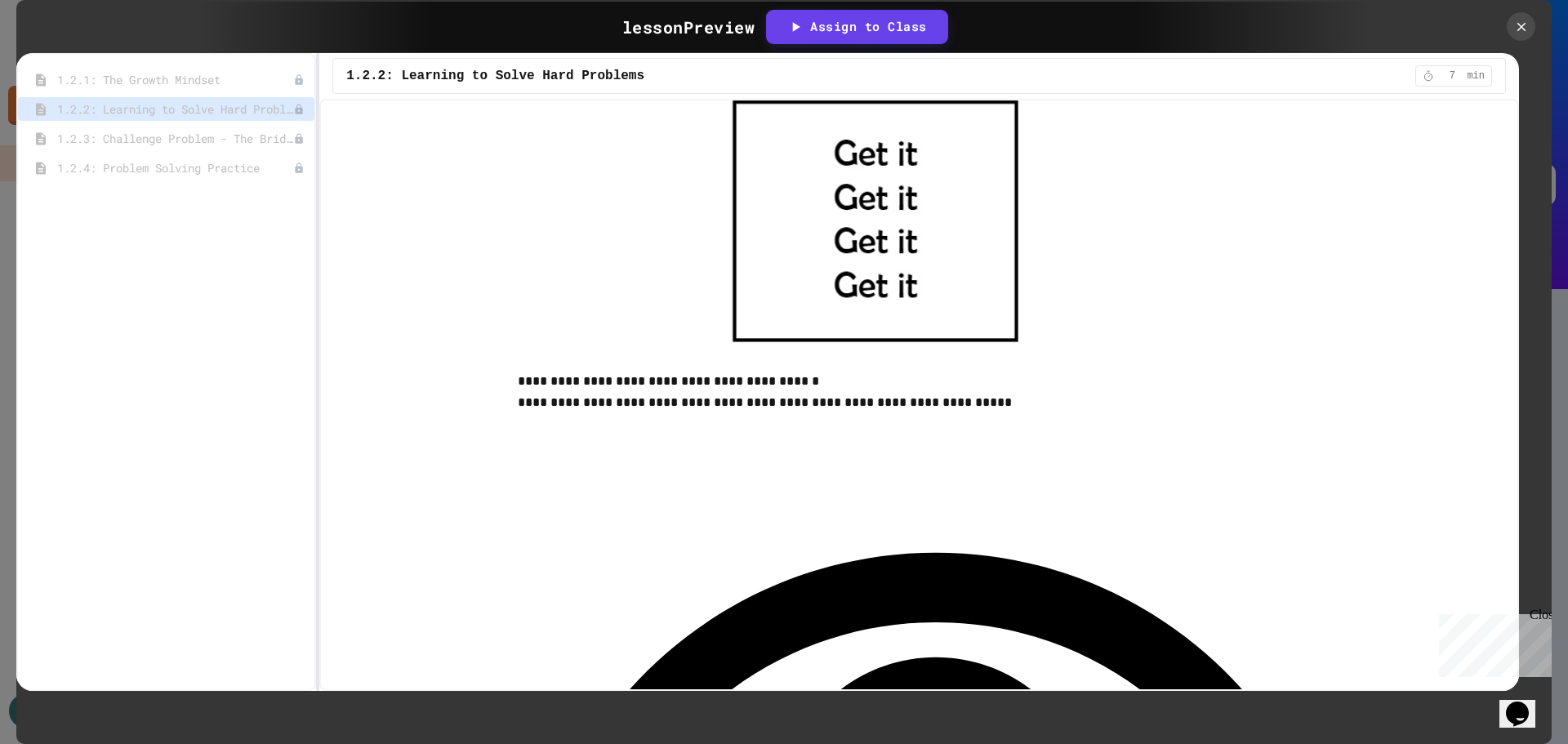
scroll to position [735, 0]
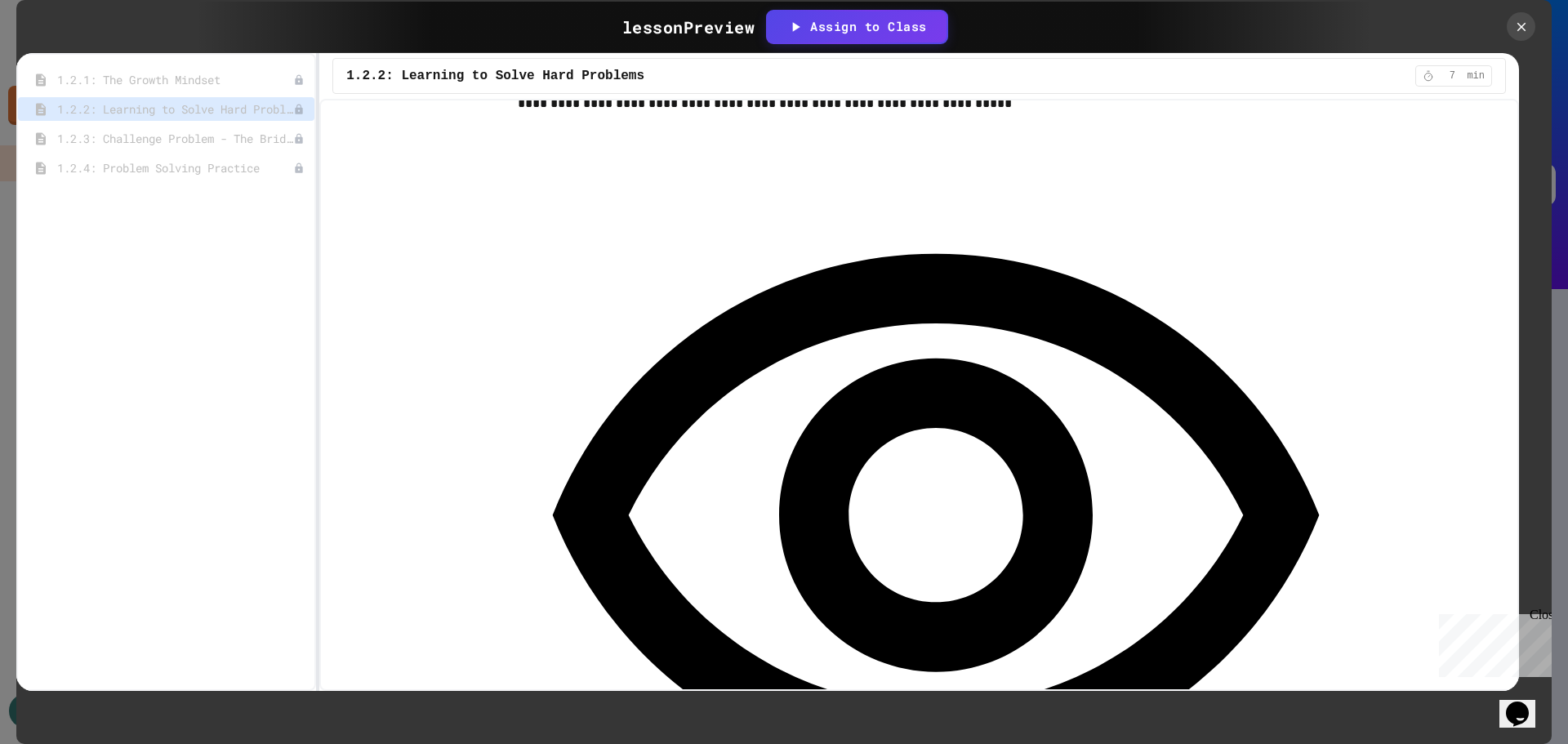
scroll to position [1061, 0]
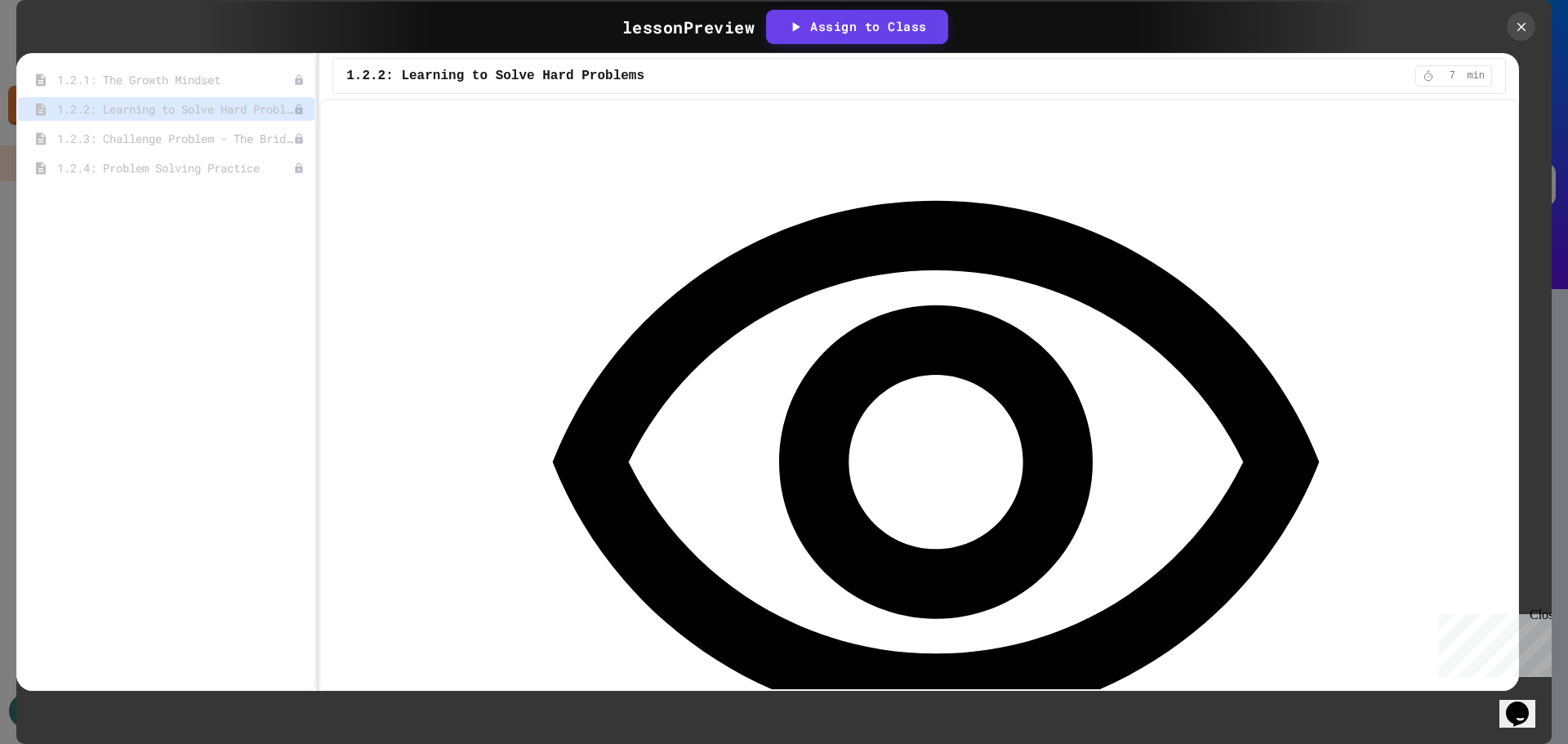
scroll to position [1143, 0]
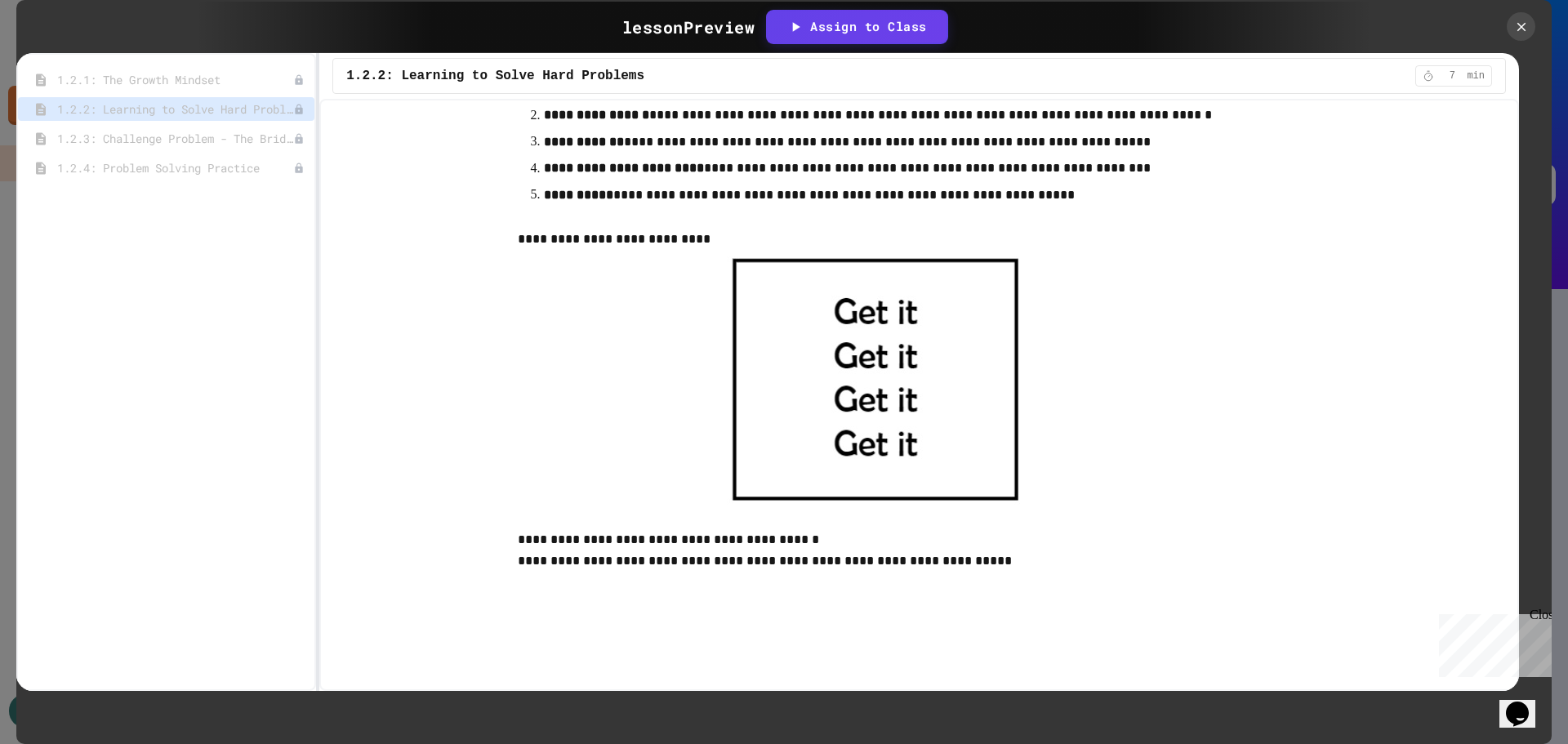
scroll to position [571, 0]
